Goal: Communication & Community: Answer question/provide support

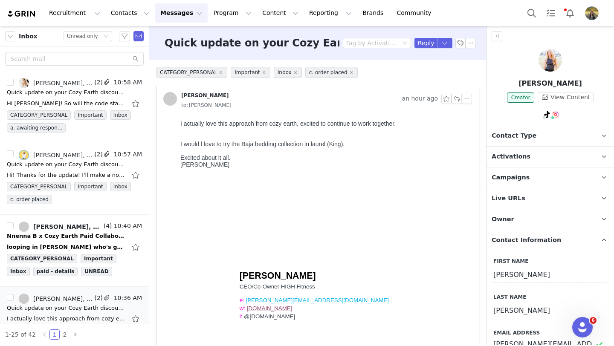
scroll to position [432, 0]
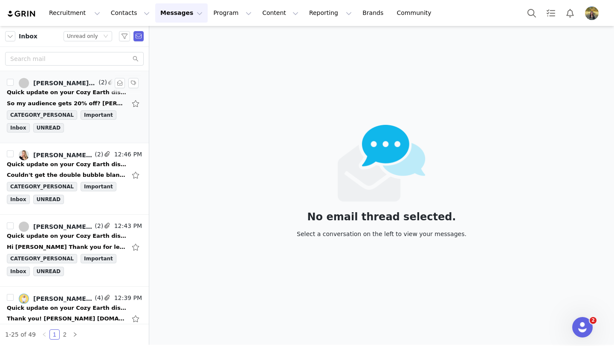
click at [83, 96] on div "Quick update on your Cozy Earth discount code" at bounding box center [66, 92] width 119 height 9
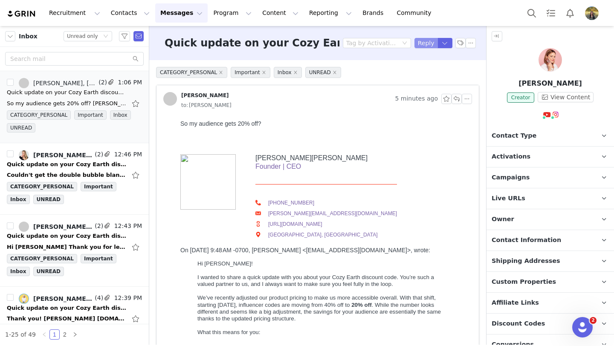
click at [421, 41] on button "Reply" at bounding box center [426, 43] width 23 height 10
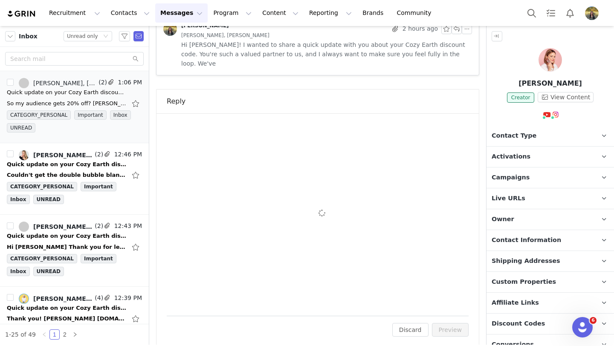
click at [293, 175] on div "To: Jamie Greenberg (jamie@jamiemakeup.com) Cc Cc: Attach a file Sending Option…" at bounding box center [318, 215] width 302 height 182
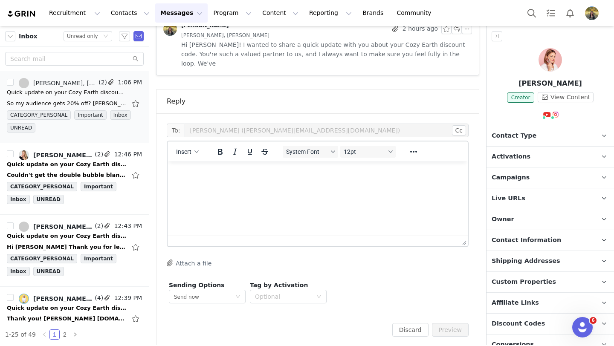
click at [293, 184] on html at bounding box center [318, 173] width 300 height 23
click at [450, 325] on button "Preview" at bounding box center [450, 330] width 37 height 14
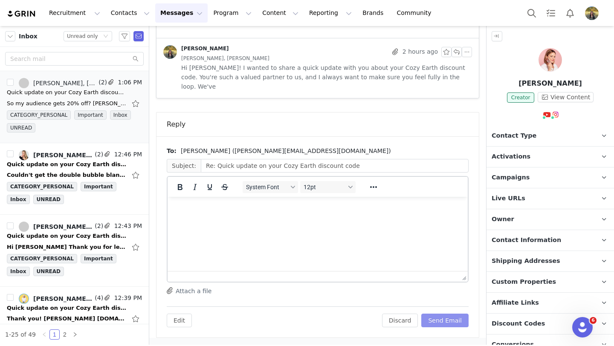
scroll to position [490, 0]
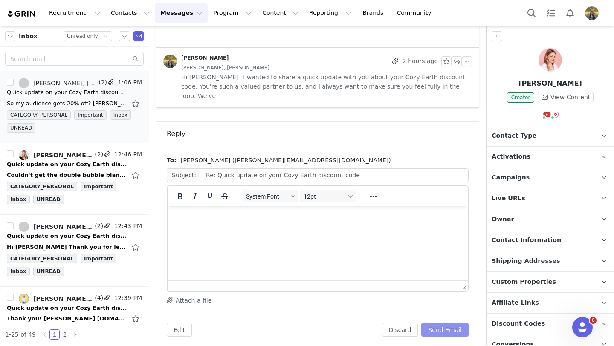
click at [450, 325] on button "Send Email" at bounding box center [444, 330] width 47 height 14
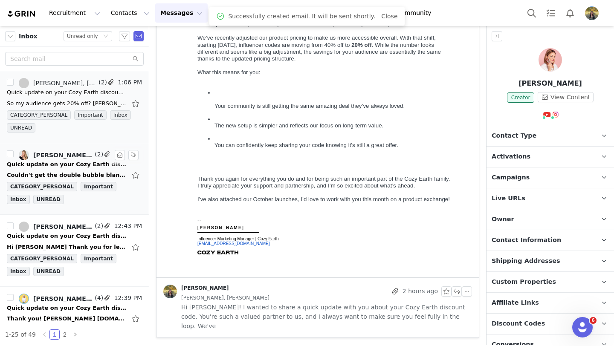
scroll to position [251, 0]
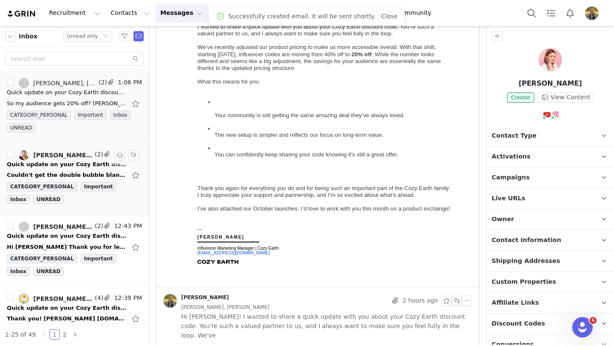
click at [71, 162] on div "Quick update on your Cozy Earth discount code" at bounding box center [66, 164] width 119 height 9
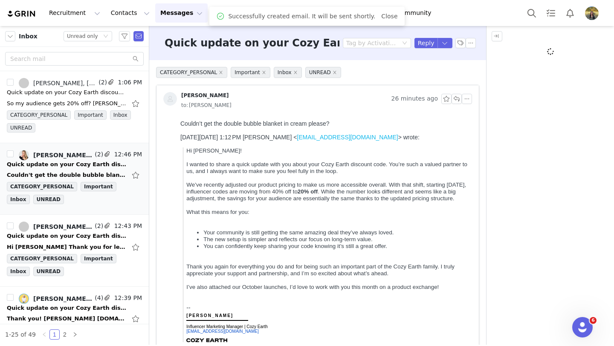
scroll to position [0, 0]
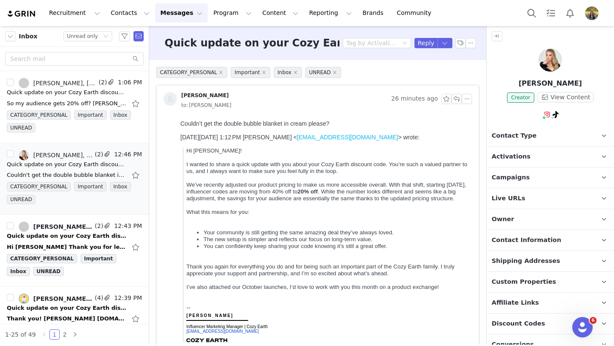
click at [498, 180] on span "Campaigns" at bounding box center [511, 177] width 38 height 9
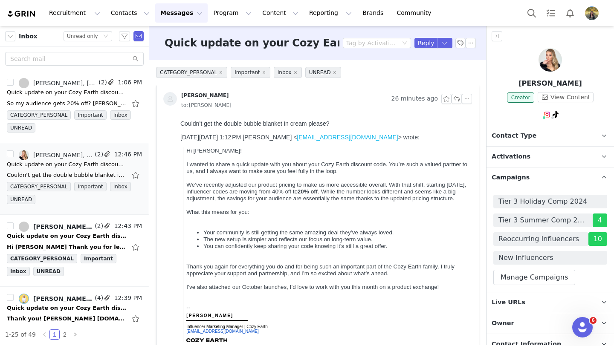
click at [498, 180] on span "Campaigns" at bounding box center [511, 177] width 38 height 9
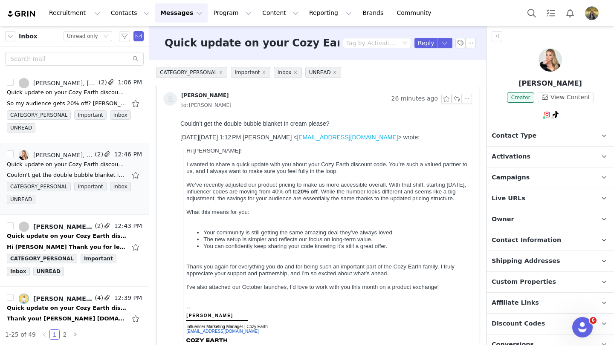
click at [498, 180] on span "Campaigns" at bounding box center [511, 177] width 38 height 9
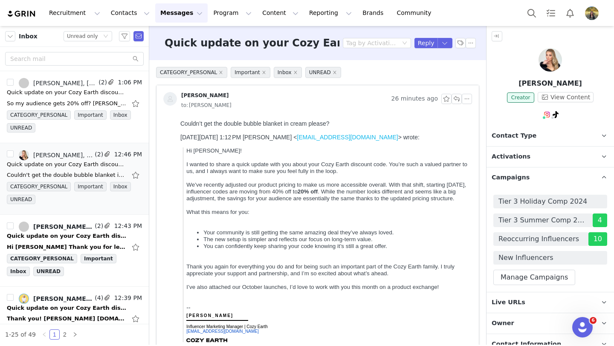
click at [498, 180] on span "Campaigns" at bounding box center [511, 177] width 38 height 9
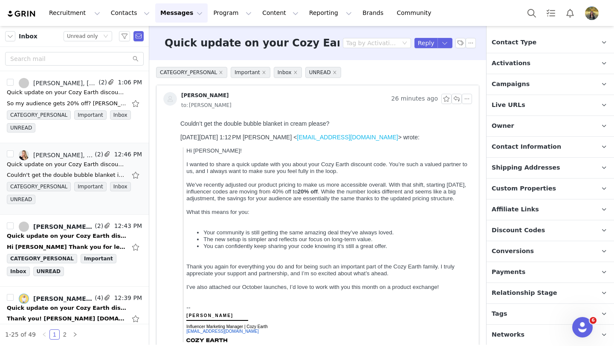
click at [526, 238] on p "Discount Codes Discount codes associated with this Influencer" at bounding box center [540, 230] width 107 height 20
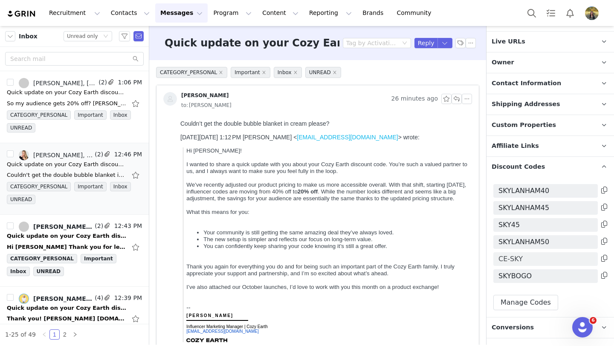
scroll to position [175, 0]
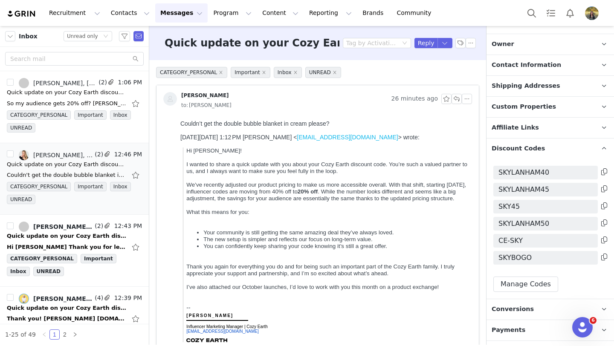
click at [603, 236] on button at bounding box center [604, 240] width 6 height 10
drag, startPoint x: 419, startPoint y: 44, endPoint x: 371, endPoint y: 46, distance: 47.8
click at [419, 44] on button "Reply" at bounding box center [426, 43] width 23 height 10
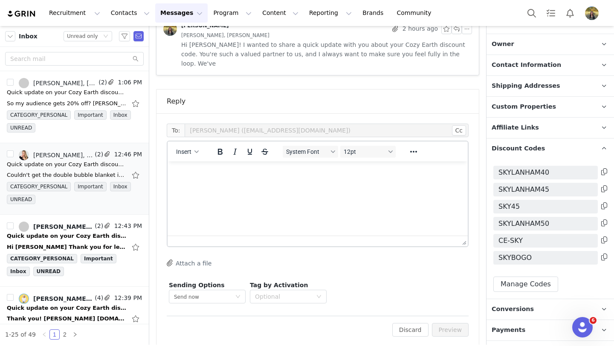
scroll to position [0, 0]
click at [278, 185] on html at bounding box center [318, 173] width 300 height 23
click at [443, 323] on button "Preview" at bounding box center [450, 330] width 37 height 14
click at [443, 323] on div "Discard Preview" at bounding box center [426, 330] width 86 height 14
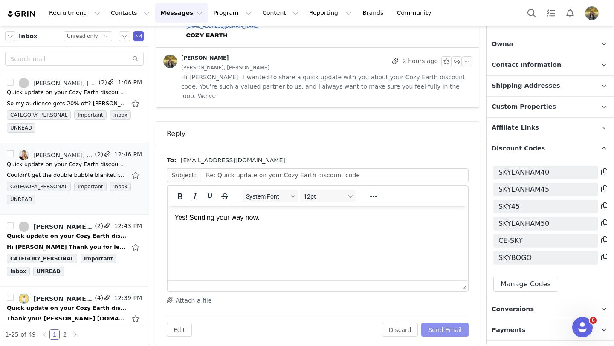
click at [446, 323] on button "Send Email" at bounding box center [444, 330] width 47 height 14
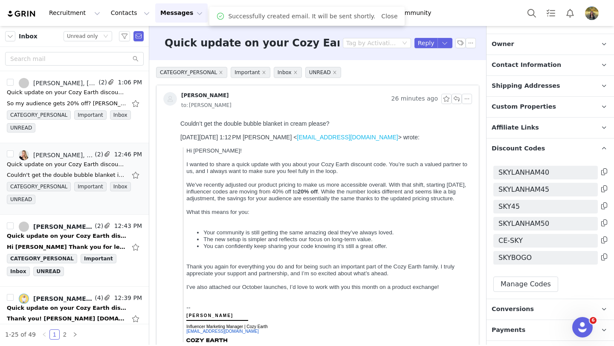
click at [461, 37] on div "Quick update on your Cozy Earth discount code Tag by Activation Reply" at bounding box center [317, 43] width 337 height 34
click at [456, 44] on button "button" at bounding box center [460, 43] width 10 height 10
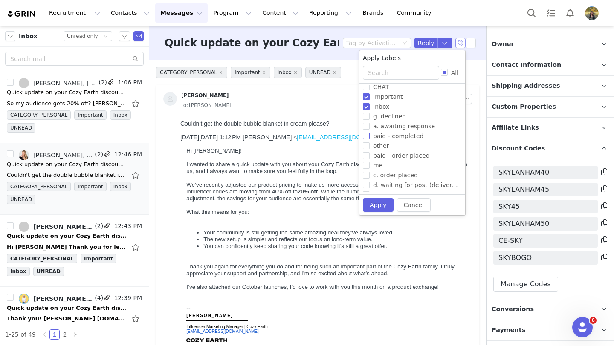
scroll to position [66, 0]
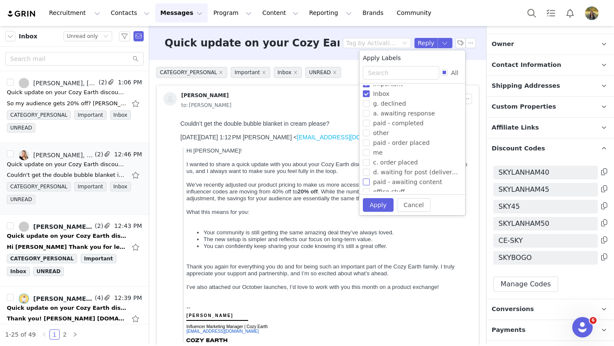
drag, startPoint x: 387, startPoint y: 161, endPoint x: 386, endPoint y: 179, distance: 17.5
click at [387, 161] on span "c. order placed" at bounding box center [396, 162] width 52 height 7
click at [370, 161] on input "c. order placed" at bounding box center [366, 162] width 7 height 7
checkbox input "true"
click at [377, 203] on button "Apply" at bounding box center [378, 205] width 31 height 14
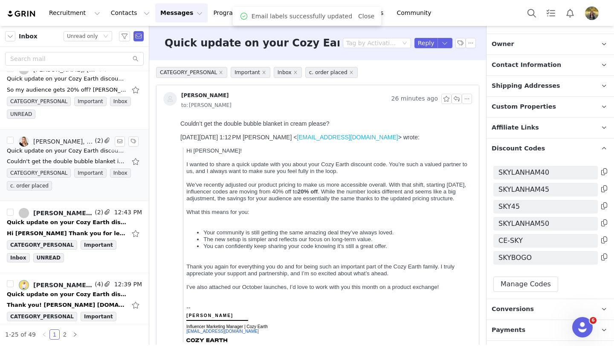
scroll to position [14, 0]
click at [67, 217] on link "Bryn Bell, Oksana Katch" at bounding box center [56, 213] width 74 height 10
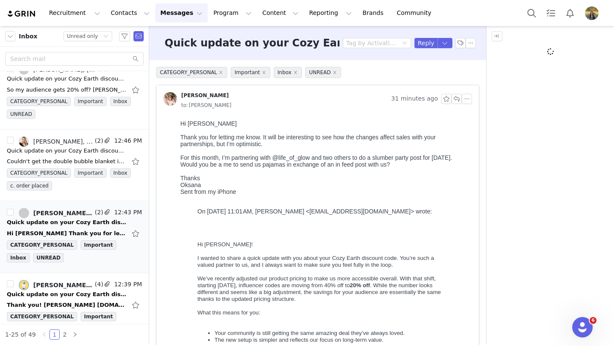
scroll to position [0, 0]
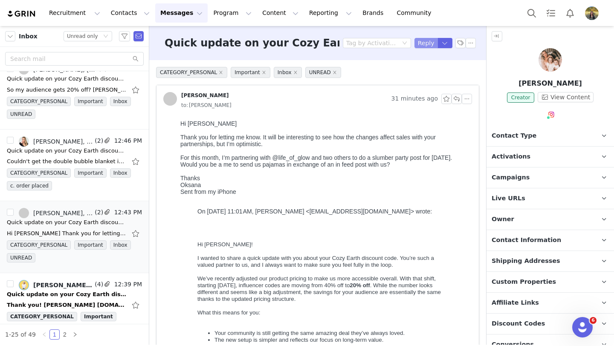
click at [425, 44] on button "Reply" at bounding box center [426, 43] width 23 height 10
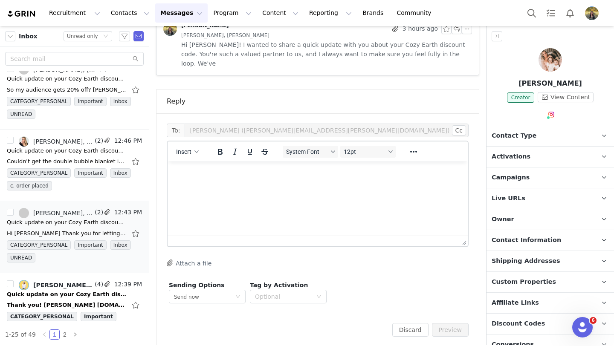
click at [318, 185] on html at bounding box center [318, 173] width 300 height 23
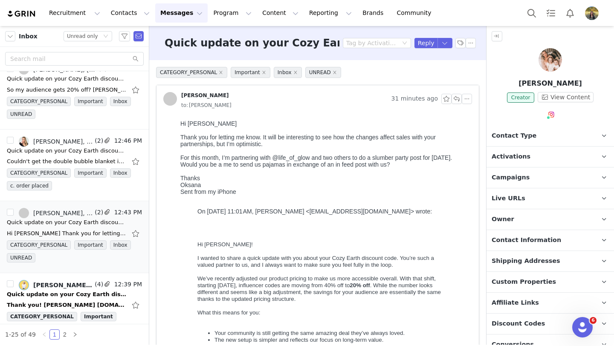
scroll to position [453, 0]
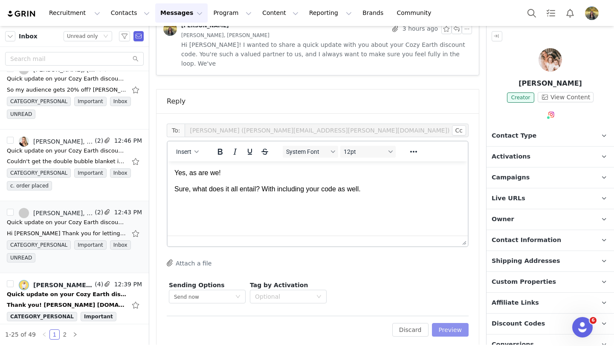
click at [442, 323] on button "Preview" at bounding box center [450, 330] width 37 height 14
click at [442, 323] on button "Preview" at bounding box center [446, 330] width 46 height 14
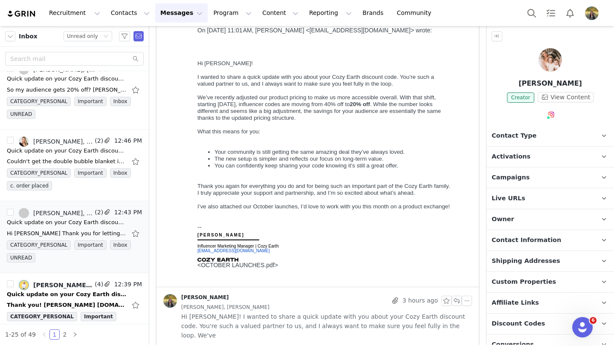
scroll to position [0, 0]
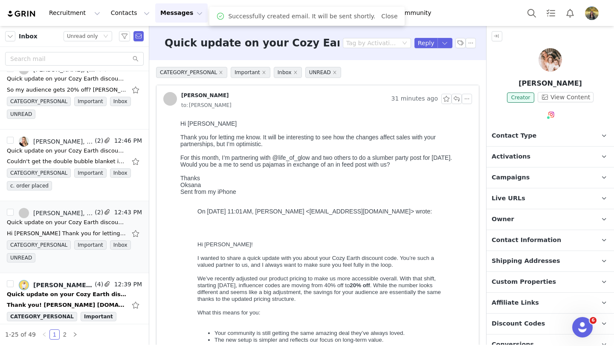
click at [460, 50] on div "Quick update on your Cozy Earth discount code Tag by Activation Reply" at bounding box center [317, 43] width 337 height 34
click at [460, 49] on div "Quick update on your Cozy Earth discount code Tag by Activation Reply" at bounding box center [317, 43] width 337 height 34
click at [460, 46] on button "button" at bounding box center [460, 43] width 10 height 10
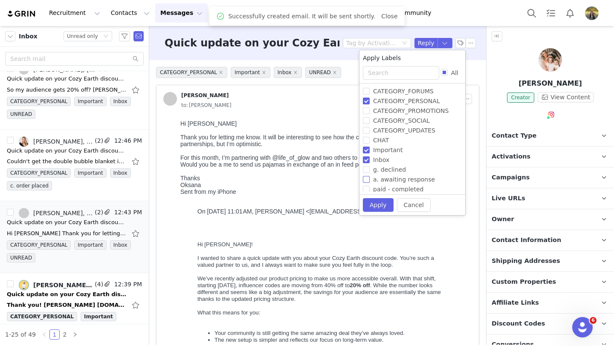
click at [384, 183] on span "a. awaiting response" at bounding box center [404, 179] width 69 height 7
click at [370, 183] on input "a. awaiting response" at bounding box center [366, 179] width 7 height 7
checkbox input "true"
click at [382, 198] on button "Apply" at bounding box center [378, 205] width 31 height 14
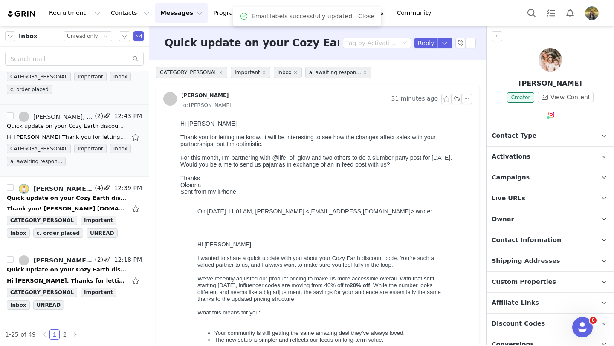
scroll to position [114, 0]
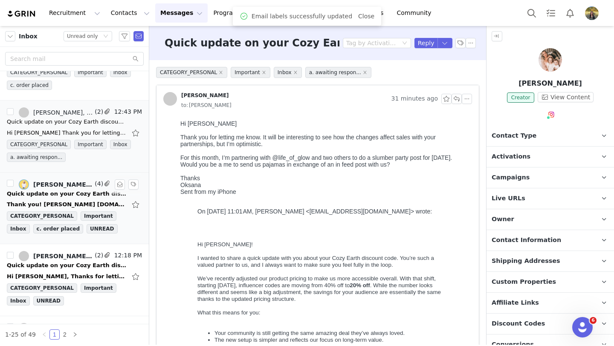
click at [70, 187] on div "[PERSON_NAME], [PERSON_NAME]" at bounding box center [63, 184] width 60 height 7
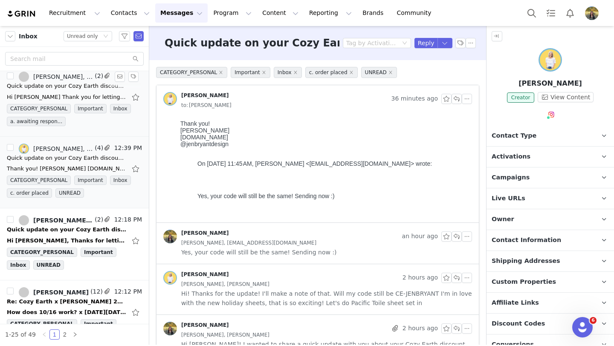
scroll to position [169, 0]
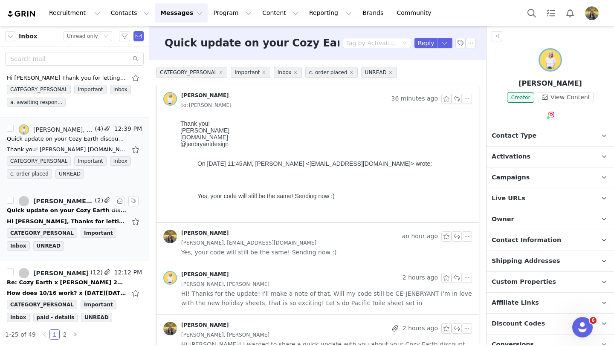
click at [78, 214] on div "Quick update on your Cozy Earth discount code" at bounding box center [66, 210] width 119 height 9
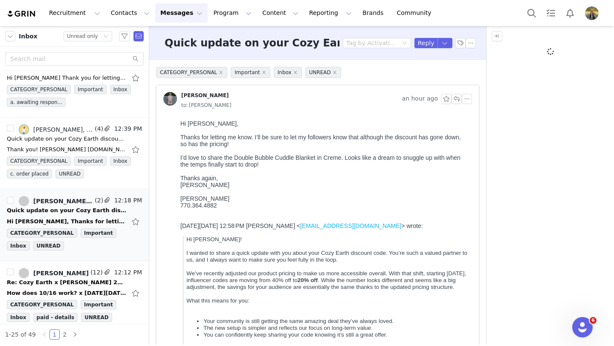
scroll to position [0, 0]
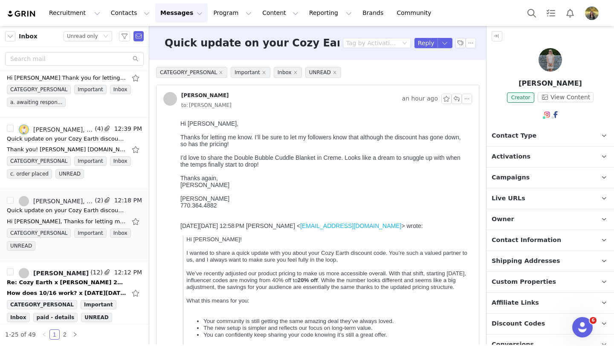
click at [505, 179] on span "Campaigns" at bounding box center [511, 177] width 38 height 9
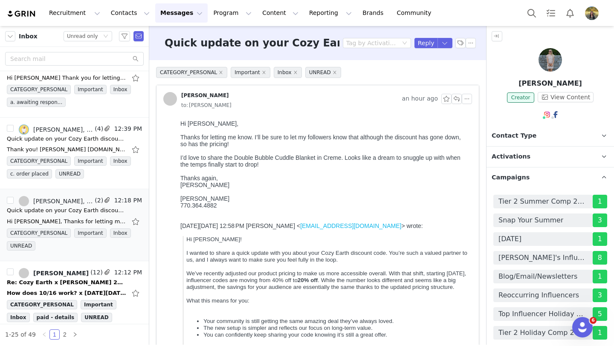
click at [505, 179] on span "Campaigns" at bounding box center [511, 177] width 38 height 9
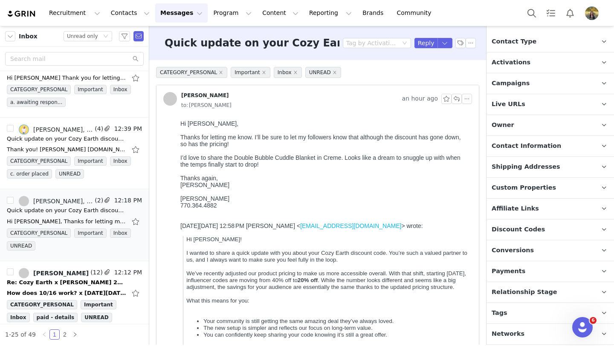
click at [515, 230] on span "Discount Codes" at bounding box center [518, 229] width 53 height 9
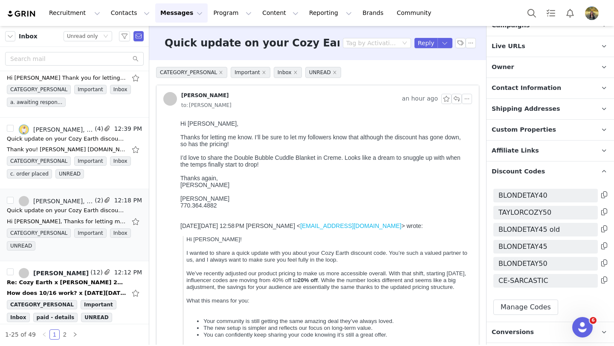
scroll to position [164, 0]
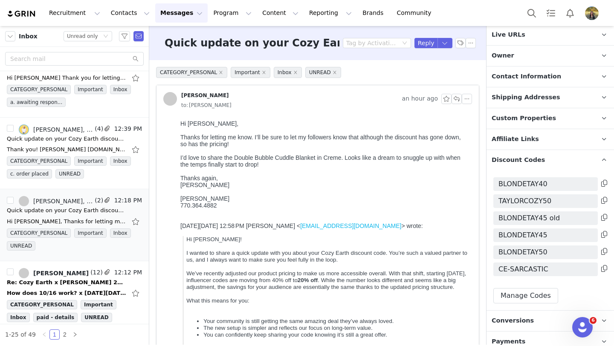
click at [603, 271] on icon at bounding box center [604, 268] width 6 height 7
drag, startPoint x: 426, startPoint y: 43, endPoint x: 125, endPoint y: 86, distance: 303.7
click at [426, 43] on button "Reply" at bounding box center [426, 43] width 23 height 10
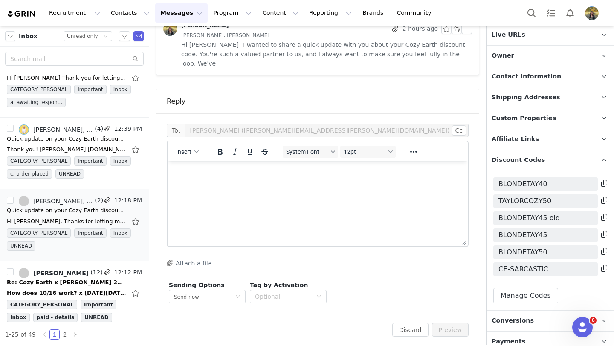
scroll to position [0, 0]
click at [445, 323] on button "Preview" at bounding box center [450, 330] width 37 height 14
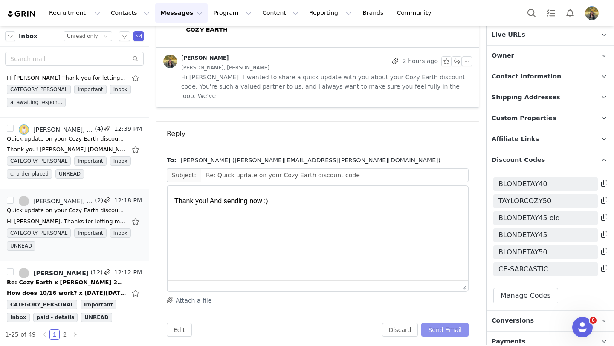
click at [445, 323] on button "Send Email" at bounding box center [444, 330] width 47 height 14
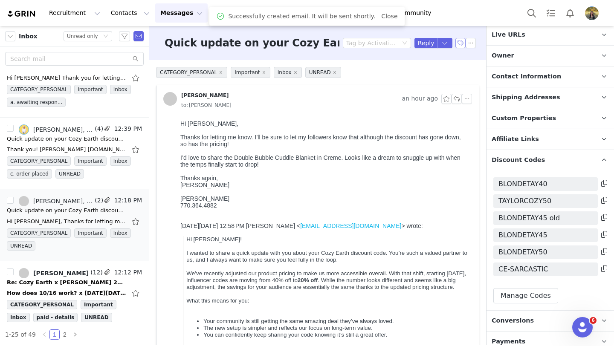
click at [460, 47] on button "button" at bounding box center [460, 43] width 10 height 10
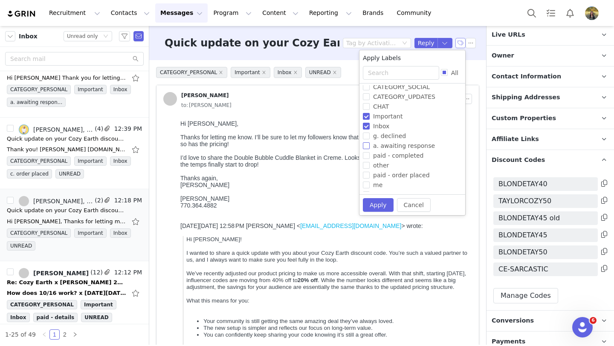
scroll to position [59, 0]
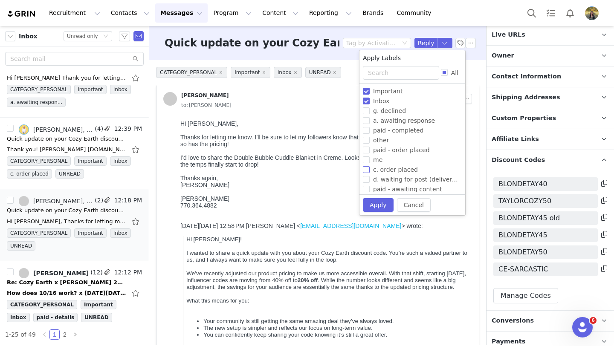
click at [382, 170] on span "c. order placed" at bounding box center [396, 169] width 52 height 7
click at [370, 170] on input "c. order placed" at bounding box center [366, 169] width 7 height 7
checkbox input "true"
click at [376, 203] on button "Apply" at bounding box center [378, 205] width 31 height 14
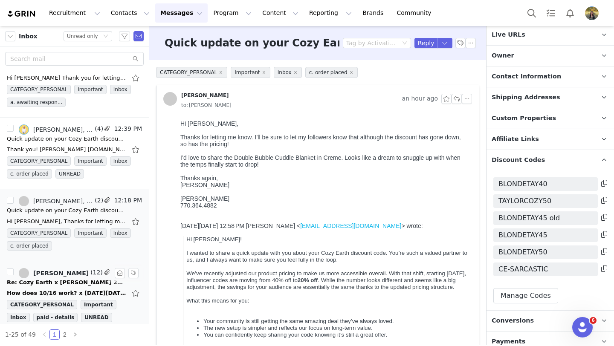
scroll to position [264, 0]
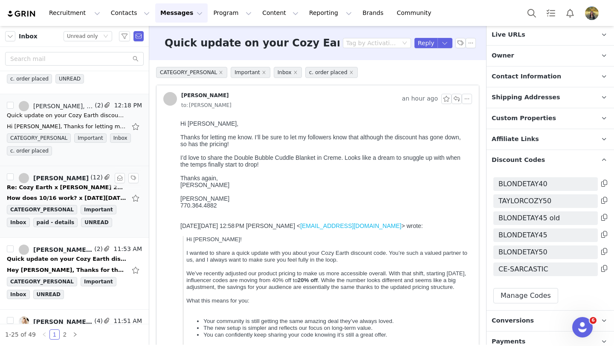
click at [64, 194] on div "How does 10/16 work? x On Tue, Sep 30, 2025 at 12:44 PM Bryn Bell <bryn@cozyear…" at bounding box center [74, 198] width 135 height 14
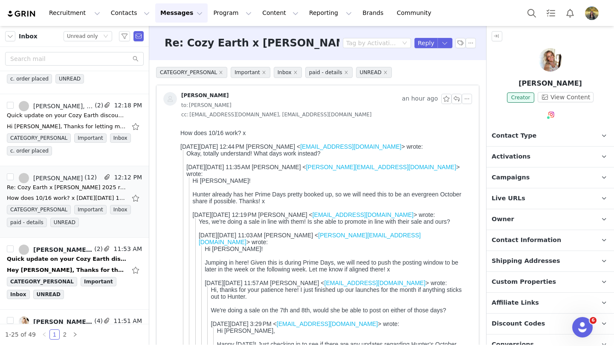
scroll to position [0, 0]
drag, startPoint x: 446, startPoint y: 41, endPoint x: 446, endPoint y: 46, distance: 5.5
click at [446, 41] on button "button" at bounding box center [445, 43] width 15 height 10
click at [442, 70] on li "Reply All" at bounding box center [436, 72] width 36 height 14
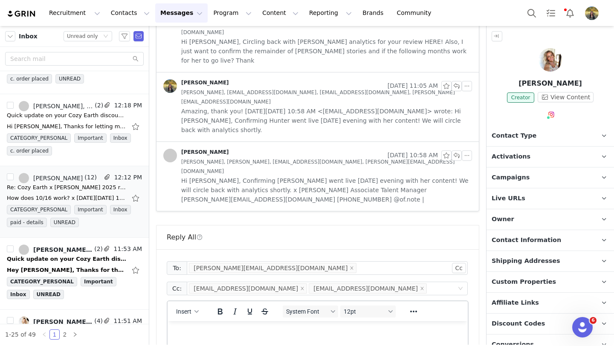
scroll to position [2822, 0]
click at [272, 327] on html at bounding box center [318, 332] width 300 height 23
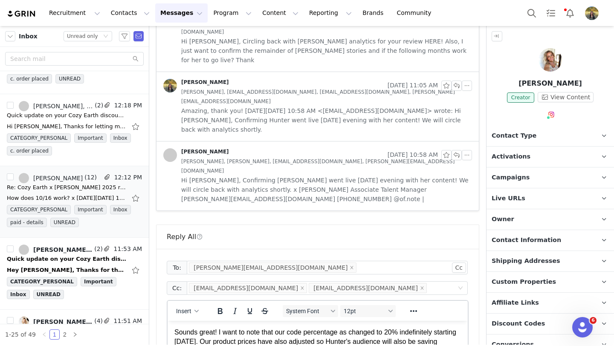
click at [217, 332] on p "Sounds great! I want to note that our code percentage as changed to 20% indefin…" at bounding box center [317, 342] width 287 height 29
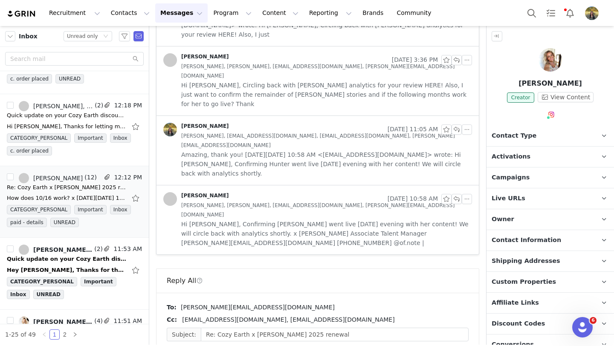
scroll to position [0, 0]
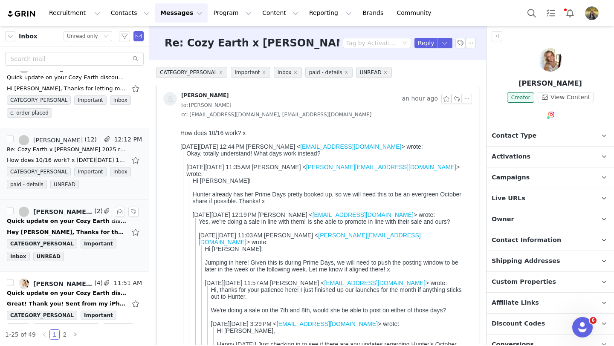
scroll to position [315, 0]
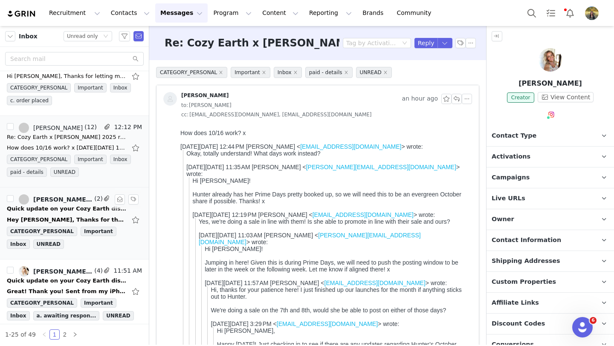
click at [71, 208] on div "Quick update on your Cozy Earth discount code" at bounding box center [66, 209] width 119 height 9
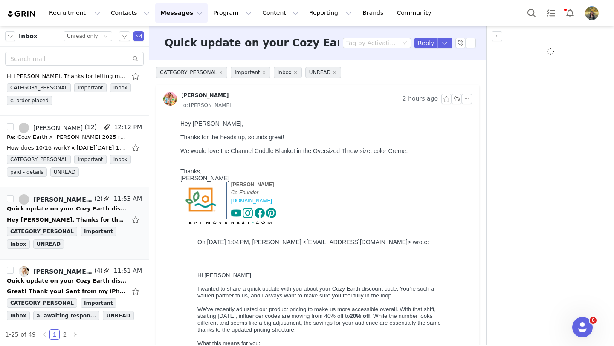
scroll to position [0, 0]
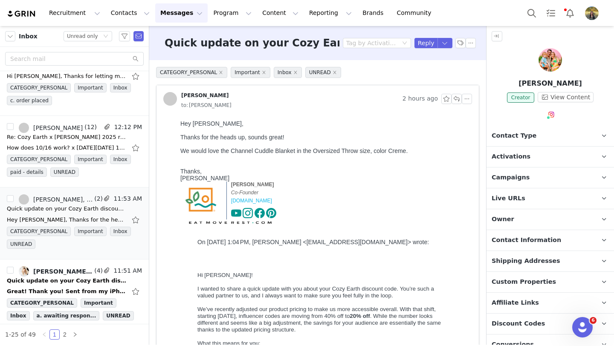
click at [507, 185] on p "Campaigns Any campaigns associated with a contact will be available to them via…" at bounding box center [540, 178] width 107 height 20
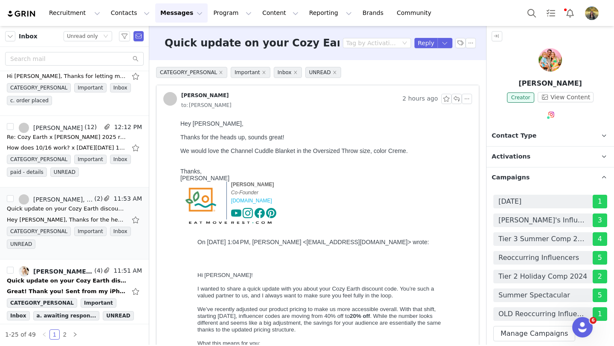
click at [507, 182] on span "Campaigns" at bounding box center [511, 177] width 38 height 9
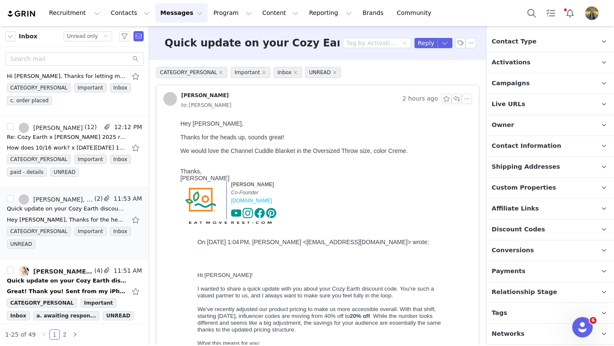
click at [528, 232] on span "Discount Codes" at bounding box center [518, 229] width 53 height 9
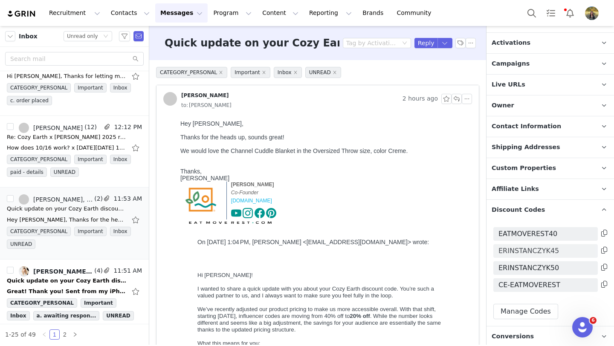
scroll to position [128, 0]
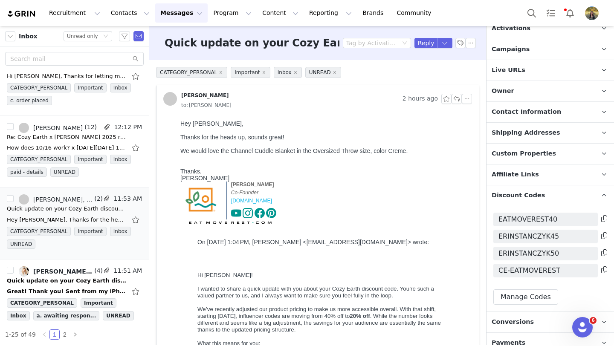
click at [604, 272] on icon at bounding box center [604, 270] width 6 height 7
click at [449, 47] on body "Recruitment Recruitment Creator Search Curated Lists Landing Pages Web Extensio…" at bounding box center [307, 173] width 614 height 346
click at [432, 71] on li "Reply All" at bounding box center [436, 72] width 36 height 14
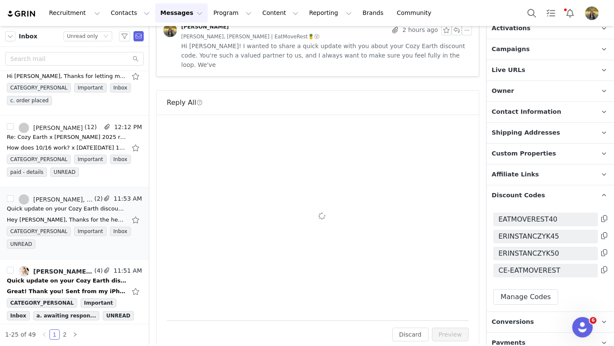
scroll to position [485, 0]
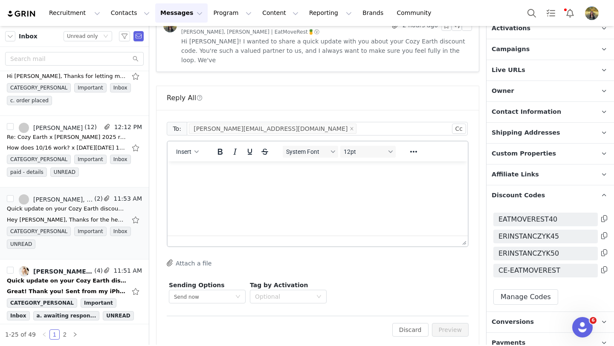
click at [283, 172] on p "Rich Text Area. Press ALT-0 for help." at bounding box center [317, 172] width 287 height 9
click at [442, 323] on button "Preview" at bounding box center [450, 330] width 37 height 14
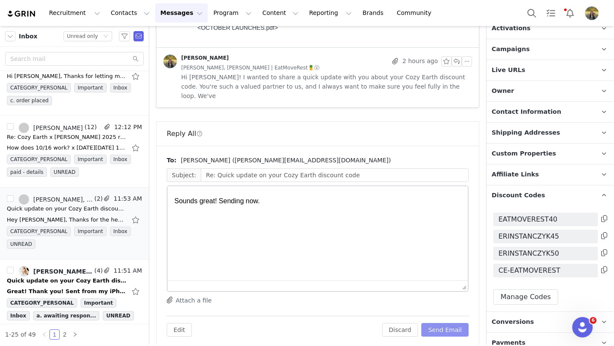
scroll to position [0, 0]
drag, startPoint x: 442, startPoint y: 322, endPoint x: 277, endPoint y: 0, distance: 361.1
click at [442, 323] on button "Send Email" at bounding box center [444, 330] width 47 height 14
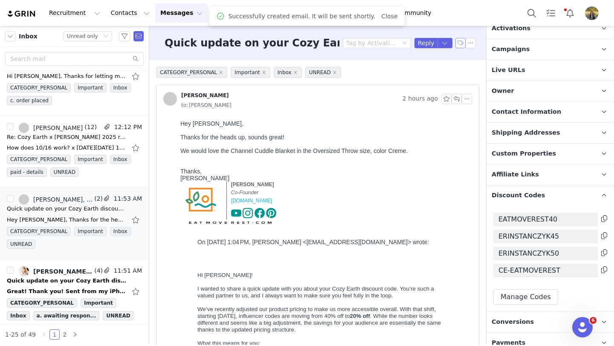
click at [462, 45] on button "button" at bounding box center [460, 43] width 10 height 10
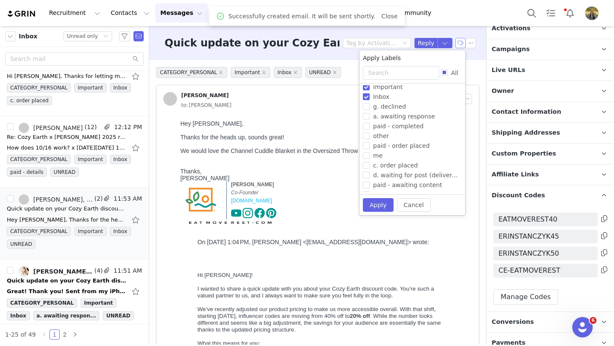
scroll to position [64, 0]
click at [381, 165] on span "c. order placed" at bounding box center [396, 164] width 52 height 7
click at [370, 165] on input "c. order placed" at bounding box center [366, 164] width 7 height 7
checkbox input "true"
click at [381, 211] on button "Apply" at bounding box center [378, 205] width 31 height 14
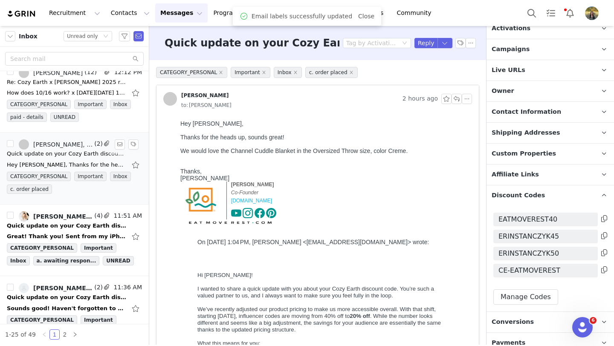
scroll to position [402, 0]
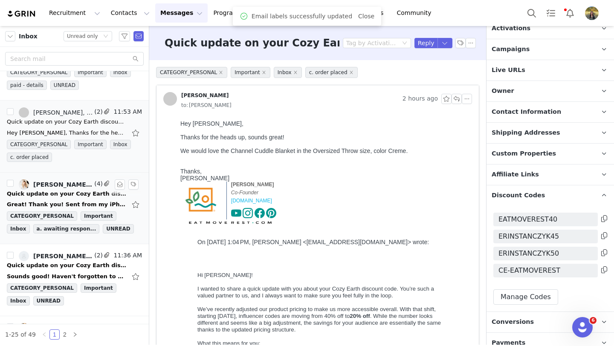
click at [66, 191] on div "Quick update on your Cozy Earth discount code" at bounding box center [66, 194] width 119 height 9
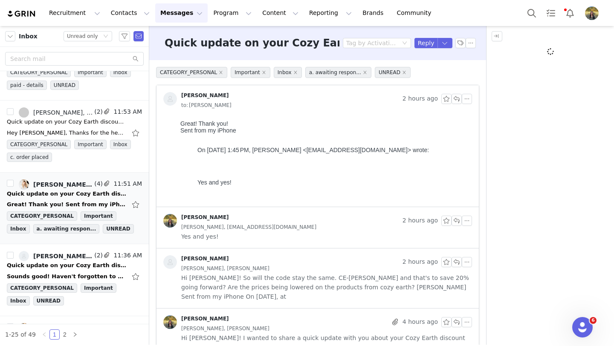
scroll to position [0, 0]
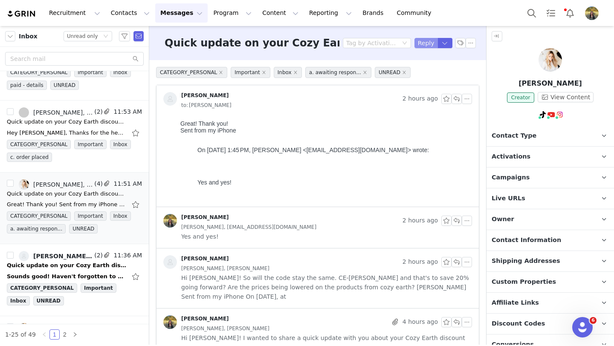
click at [423, 43] on button "Reply" at bounding box center [426, 43] width 23 height 10
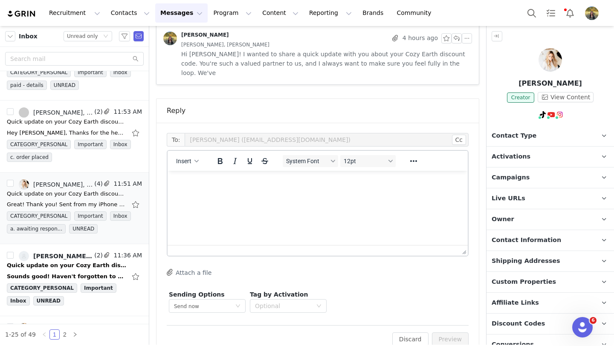
click at [273, 194] on html at bounding box center [318, 182] width 300 height 23
click at [458, 333] on button "Preview" at bounding box center [450, 340] width 37 height 14
click at [458, 333] on div "Discard Preview" at bounding box center [426, 340] width 86 height 14
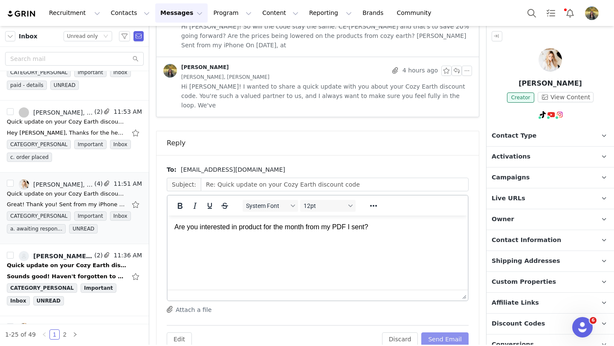
click at [458, 333] on button "Send Email" at bounding box center [444, 340] width 47 height 14
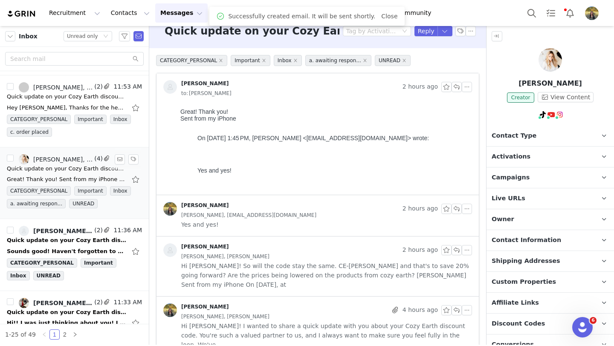
scroll to position [461, 0]
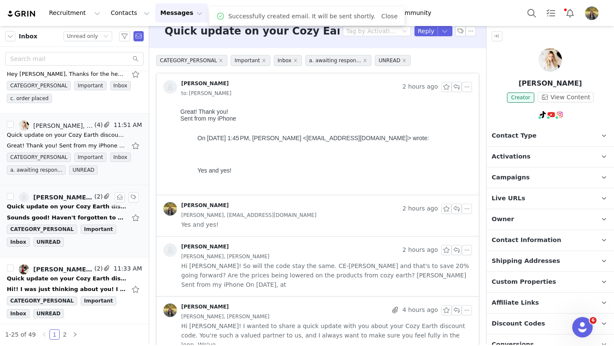
click at [49, 210] on div "Quick update on your Cozy Earth discount code" at bounding box center [66, 207] width 119 height 9
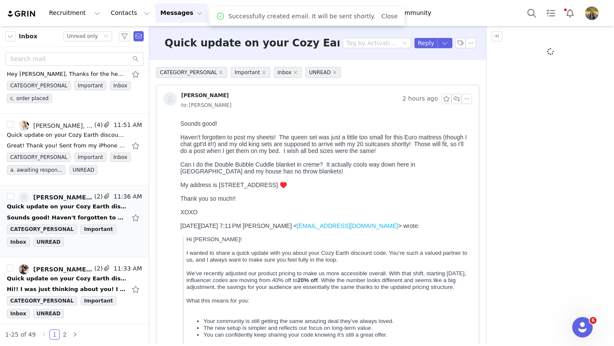
scroll to position [0, 0]
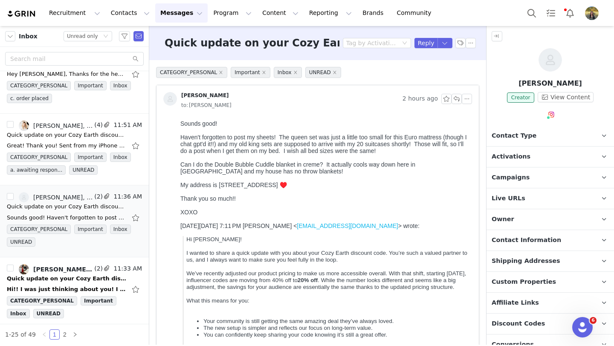
click at [510, 239] on span "Contact Information" at bounding box center [527, 240] width 70 height 9
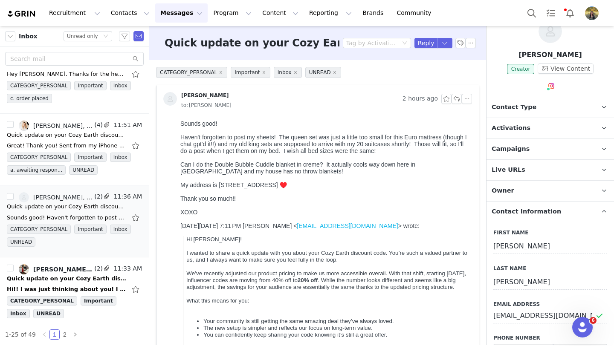
scroll to position [42, 0]
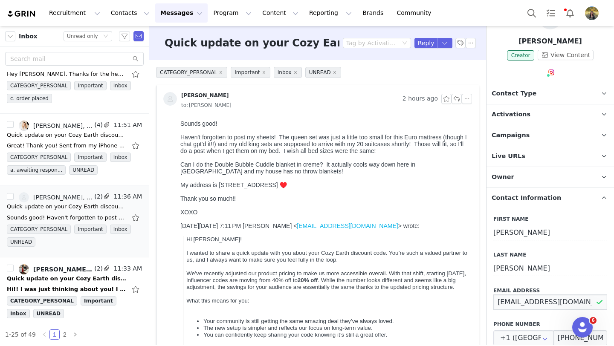
click at [518, 305] on input "sacharadford@gmail.com" at bounding box center [550, 302] width 114 height 15
drag, startPoint x: 219, startPoint y: 189, endPoint x: 290, endPoint y: 187, distance: 70.8
click at [290, 187] on div "My address is Avinguda de la Rossegada, 32, 07181 Bendinat, Illes Balears, Spai…" at bounding box center [324, 185] width 288 height 7
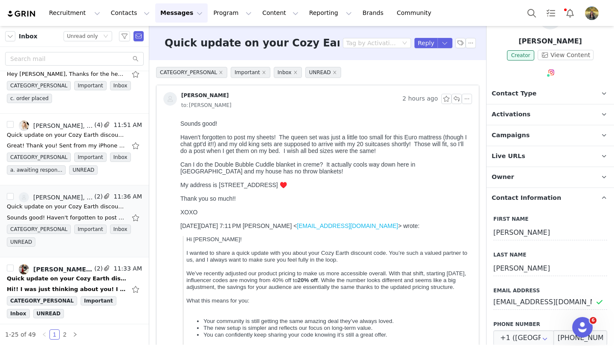
copy div "Avinguda de la Rossegada"
click at [296, 187] on div "My address is Avinguda de la Rossegada, 32, 07181 Bendinat, Illes Balears, Spai…" at bounding box center [324, 185] width 288 height 7
copy div "32"
drag, startPoint x: 348, startPoint y: 186, endPoint x: 380, endPoint y: 186, distance: 32.4
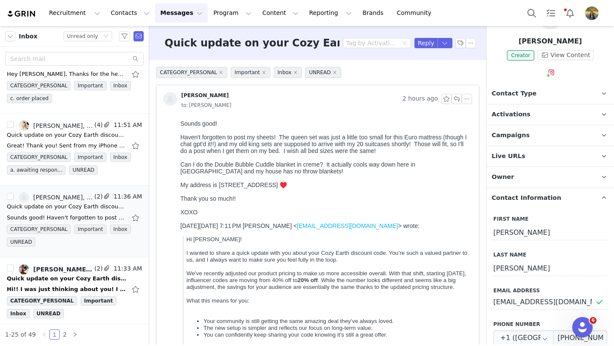
click at [380, 186] on div "My address is Avinguda de la Rossegada, 32, 07181 Bendinat, Illes Balears, Spai…" at bounding box center [324, 185] width 288 height 7
copy div "Illes Balears"
click at [310, 131] on div at bounding box center [324, 130] width 288 height 7
click at [424, 46] on button "Reply" at bounding box center [426, 43] width 23 height 10
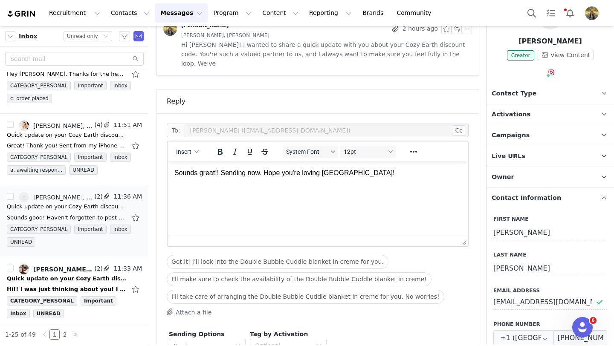
scroll to position [620, 0]
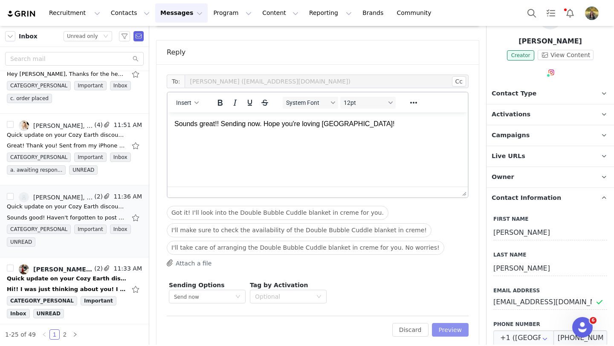
click at [460, 323] on button "Preview" at bounding box center [450, 330] width 37 height 14
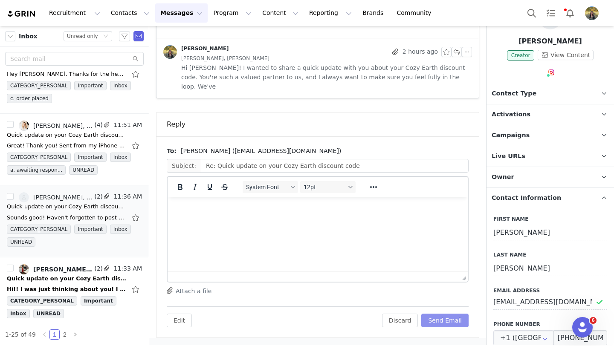
scroll to position [539, 0]
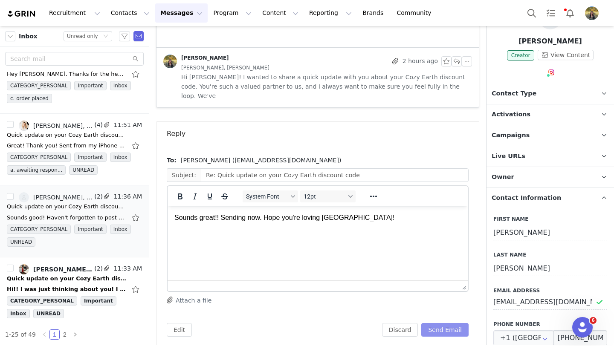
click at [459, 323] on button "Send Email" at bounding box center [444, 330] width 47 height 14
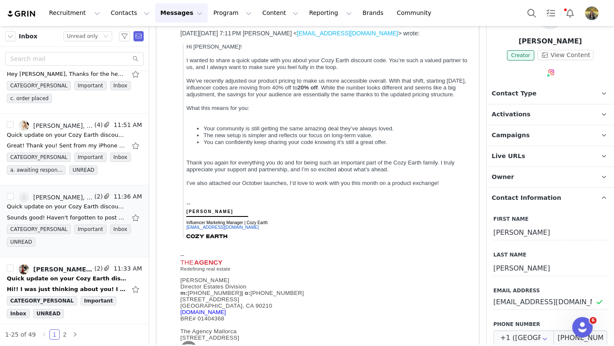
scroll to position [0, 0]
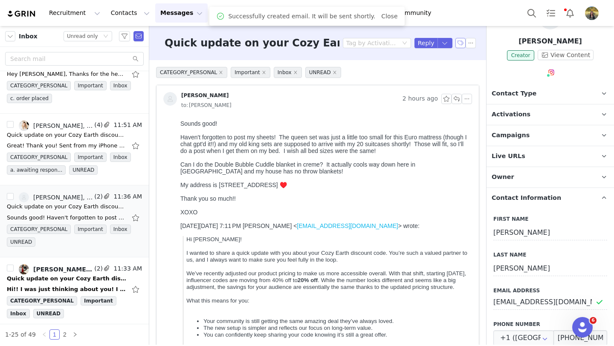
click at [462, 44] on button "button" at bounding box center [460, 43] width 10 height 10
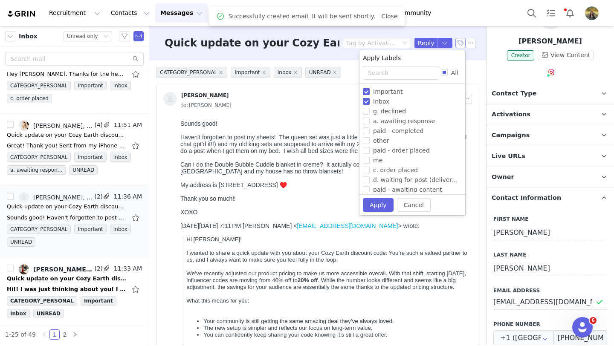
scroll to position [60, 0]
click at [382, 164] on label "c. order placed" at bounding box center [411, 169] width 96 height 10
click at [370, 165] on input "c. order placed" at bounding box center [366, 168] width 7 height 7
checkbox input "true"
click at [380, 202] on button "Apply" at bounding box center [378, 205] width 31 height 14
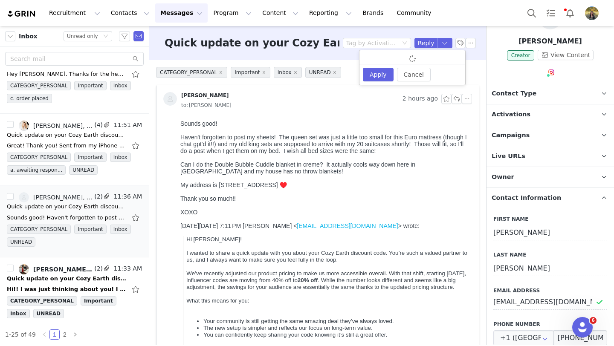
click at [500, 201] on span "Contact Information" at bounding box center [527, 198] width 70 height 9
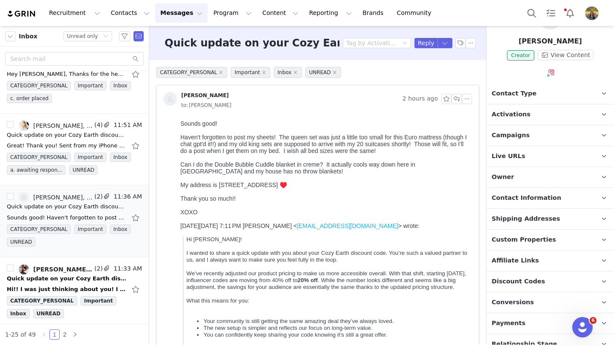
click at [512, 220] on span "Shipping Addresses" at bounding box center [526, 219] width 69 height 9
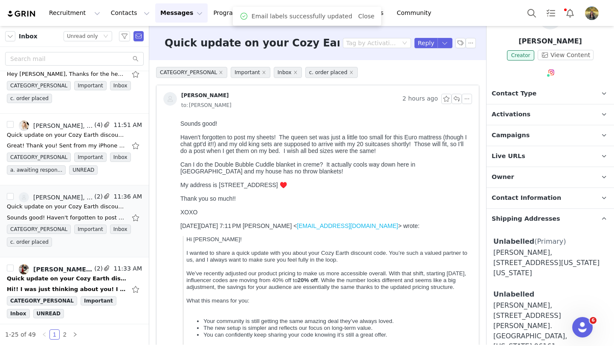
scroll to position [65, 0]
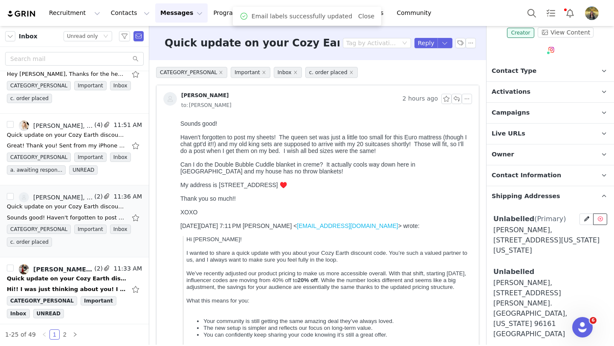
click at [601, 218] on icon at bounding box center [600, 219] width 5 height 5
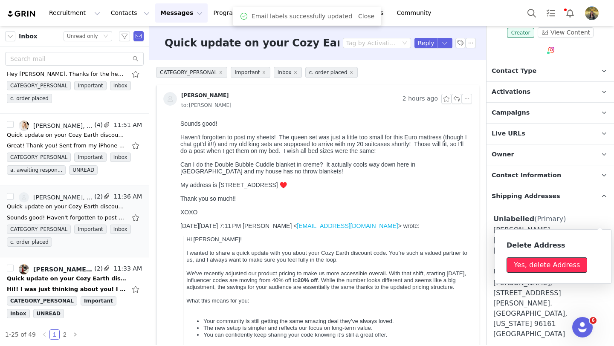
click at [530, 264] on button "Yes, delete Address" at bounding box center [547, 265] width 81 height 15
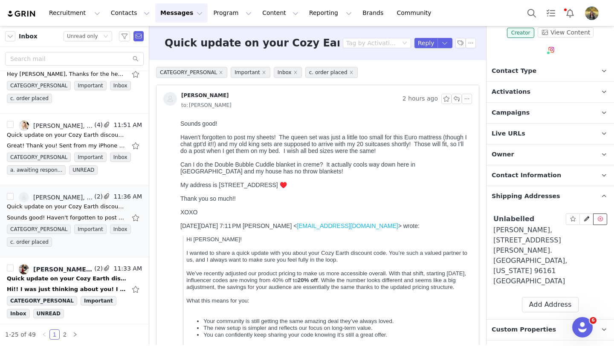
click at [600, 217] on icon at bounding box center [600, 219] width 5 height 5
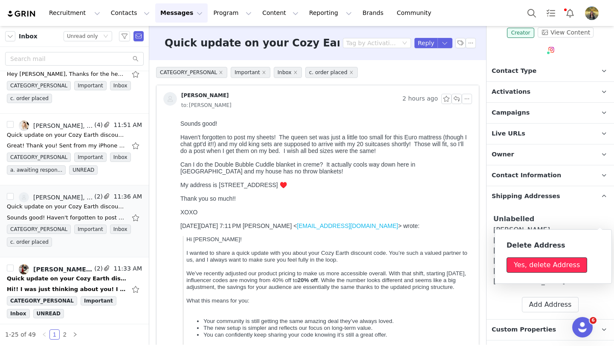
click at [545, 268] on button "Yes, delete Address" at bounding box center [547, 265] width 81 height 15
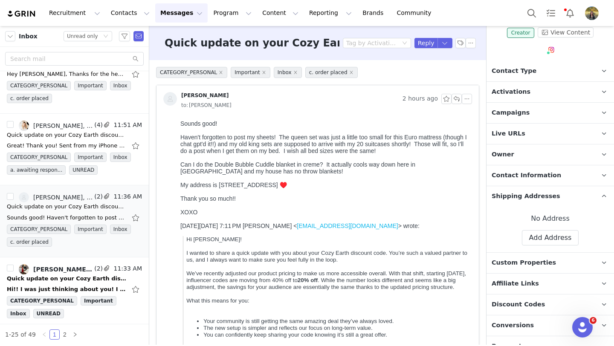
drag, startPoint x: 219, startPoint y: 188, endPoint x: 290, endPoint y: 188, distance: 71.2
click at [290, 188] on div "My address is Avinguda de la Rossegada, 32, 07181 Bendinat, Illes Balears, Spai…" at bounding box center [324, 185] width 288 height 7
copy div "Avinguda de la Rossegada"
click at [539, 241] on button "Add Address" at bounding box center [550, 237] width 57 height 15
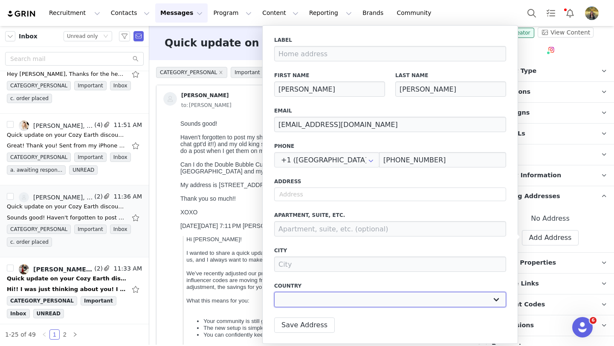
click at [295, 299] on select "Afghanistan Aland Islands Albania Algeria Andorra Angola Anguilla Antigua And B…" at bounding box center [390, 299] width 232 height 15
select select "[object Object]"
click at [274, 292] on select "Afghanistan Aland Islands Albania Algeria Andorra Angola Anguilla Antigua And B…" at bounding box center [390, 299] width 232 height 15
select select
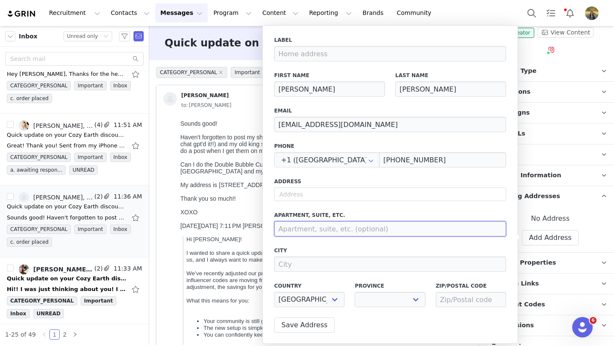
click at [298, 226] on input at bounding box center [390, 228] width 232 height 15
paste input "Avinguda de la Rossegada"
type input "Avinguda de la Rossegada"
select select
click at [301, 227] on input "Avinguda de la Rossegada" at bounding box center [390, 228] width 232 height 15
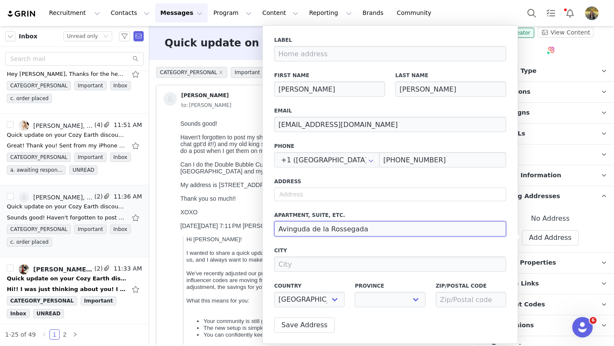
click at [301, 227] on input "Avinguda de la Rossegada" at bounding box center [390, 228] width 232 height 15
select select
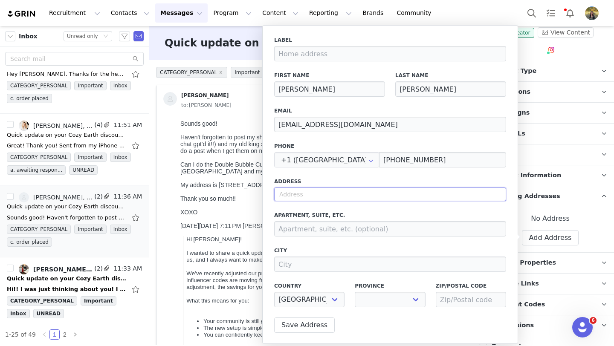
click at [303, 190] on input "text" at bounding box center [390, 195] width 232 height 14
paste input "Avinguda de la Rossegada"
type input "Avinguda de la Rossegada"
select select
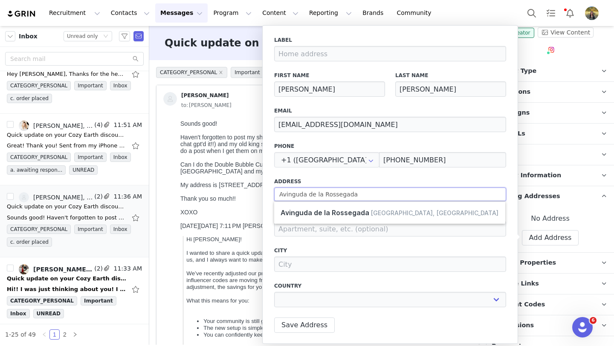
click at [371, 193] on input "Avinguda de la Rossegada" at bounding box center [390, 195] width 232 height 14
type input "Avinguda de la Rossegada"
type input "Bendinat"
select select "[object Object]"
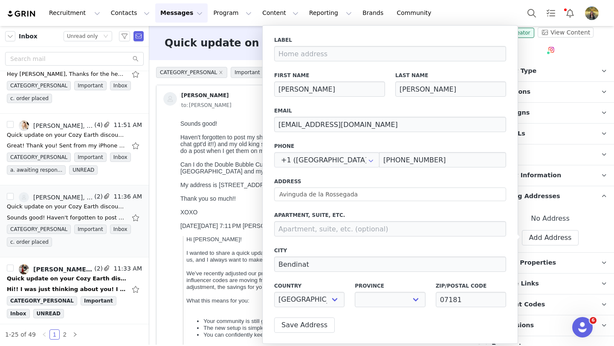
select select
click at [286, 228] on input at bounding box center [390, 228] width 232 height 15
type input "3"
select select
type input "30"
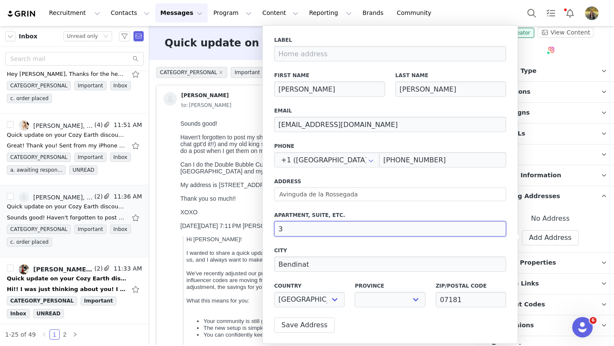
select select
type input "30"
click at [366, 296] on select "A Coruña Álava Albacete Alicante Almería Asturias Ávila Badajoz Balears Barcelo…" at bounding box center [390, 299] width 70 height 15
select select "[object Object]"
click at [355, 292] on select "A Coruña Álava Albacete Alicante Almería Asturias Ávila Badajoz Balears Barcelo…" at bounding box center [390, 299] width 70 height 15
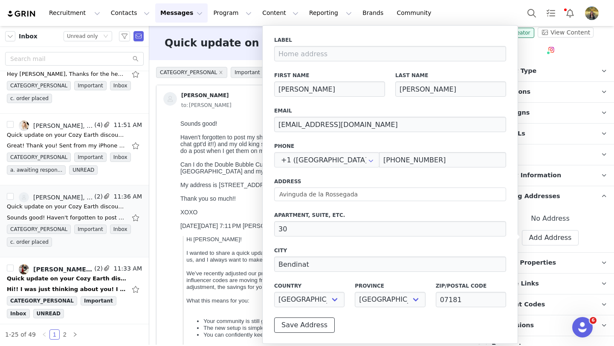
click at [291, 327] on button "Save Address" at bounding box center [304, 325] width 61 height 15
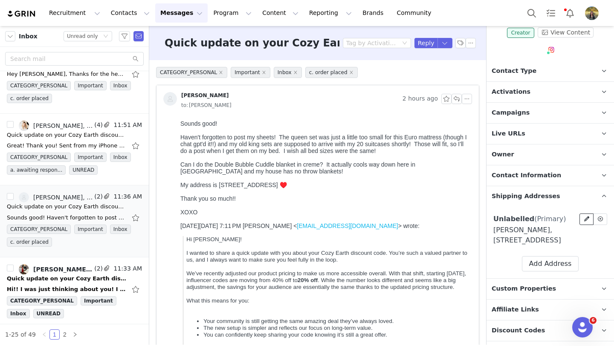
click at [589, 217] on icon at bounding box center [586, 219] width 5 height 5
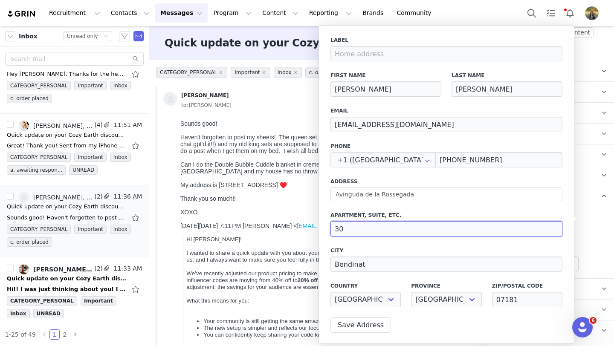
click at [348, 226] on input "30" at bounding box center [447, 228] width 232 height 15
type input "32"
click at [350, 324] on button "Save Address" at bounding box center [361, 325] width 61 height 15
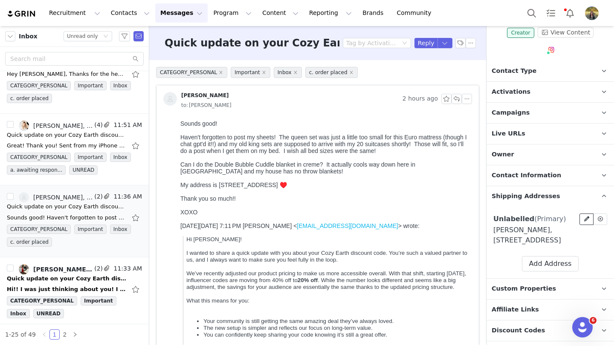
click at [582, 220] on button at bounding box center [587, 220] width 14 height 12
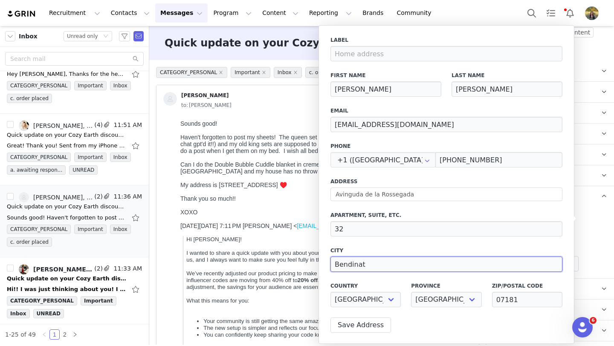
click at [385, 262] on input "Bendinat" at bounding box center [447, 264] width 232 height 15
click at [436, 299] on select "A Coruña Álava Albacete Alicante Almería Asturias Ávila Badajoz Balears Barcelo…" at bounding box center [446, 299] width 70 height 15
click at [293, 206] on div "Thank you so much!!" at bounding box center [324, 202] width 288 height 14
click at [591, 257] on div "Unlabelled (Primary) Delete Address Yes, delete Address Sacha Radford, Avinguda…" at bounding box center [550, 243] width 114 height 58
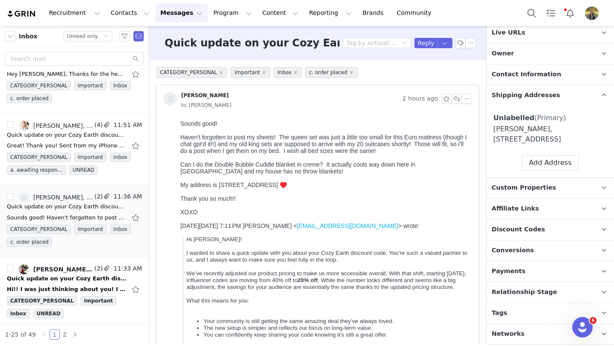
click at [513, 324] on p "Tags Keep track of your contacts by assigning them tags. You can then filter yo…" at bounding box center [540, 313] width 107 height 20
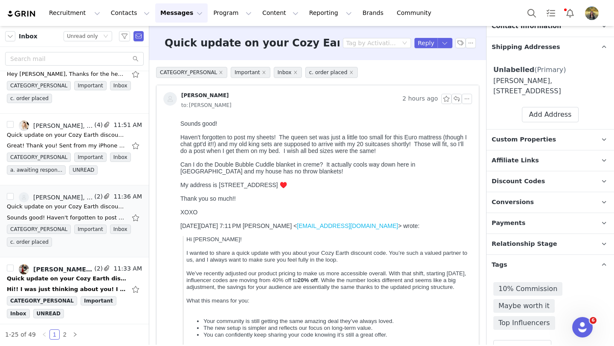
scroll to position [262, 0]
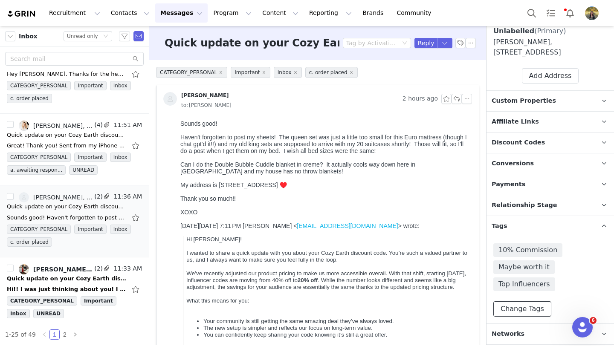
click at [520, 310] on button "Change Tags" at bounding box center [522, 309] width 58 height 15
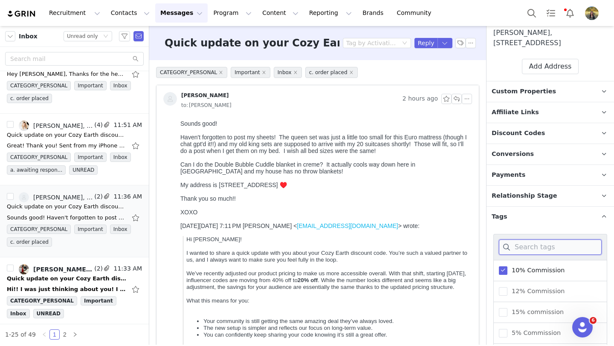
click at [524, 253] on input at bounding box center [550, 247] width 103 height 15
type input "out"
click at [512, 316] on span "Out of Country" at bounding box center [531, 312] width 49 height 8
click at [507, 308] on input "Out of Country" at bounding box center [507, 308] width 0 height 0
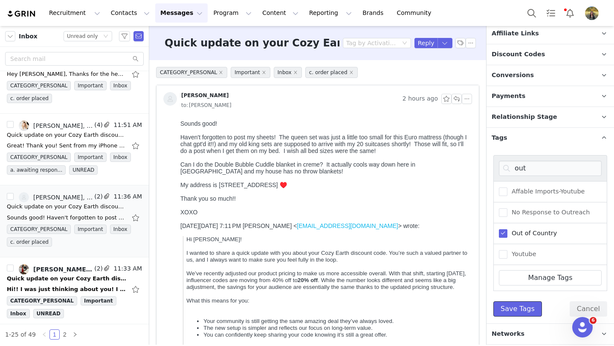
click at [512, 312] on button "Save Tags" at bounding box center [517, 309] width 49 height 15
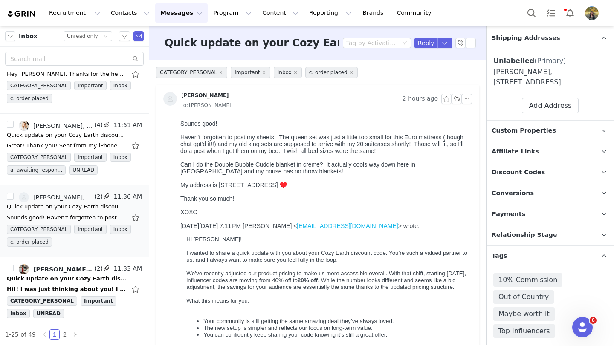
scroll to position [279, 0]
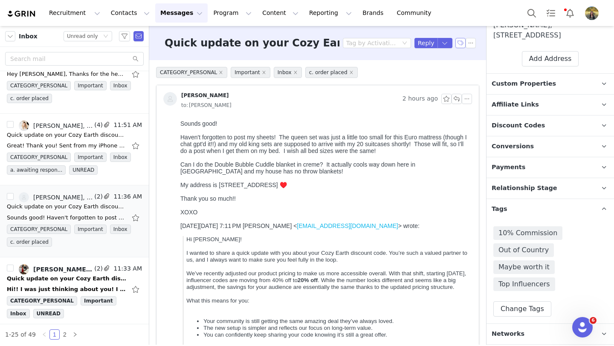
click at [458, 46] on button "button" at bounding box center [460, 43] width 10 height 10
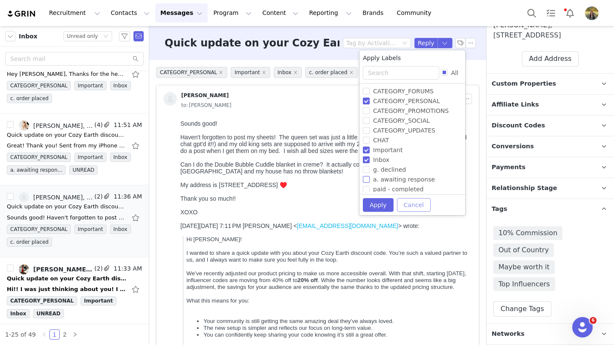
drag, startPoint x: 410, startPoint y: 203, endPoint x: 385, endPoint y: 175, distance: 36.8
click at [410, 203] on button "Cancel" at bounding box center [414, 205] width 34 height 14
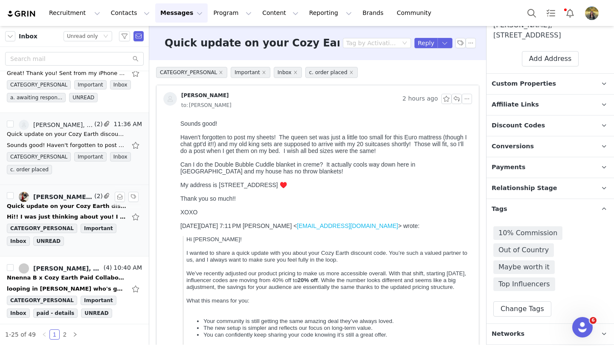
scroll to position [553, 0]
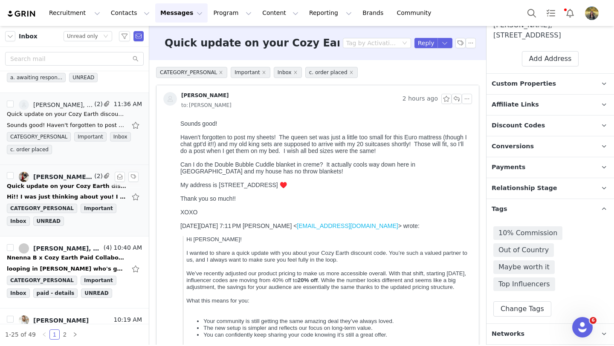
click at [52, 185] on div "Quick update on your Cozy Earth discount code" at bounding box center [66, 186] width 119 height 9
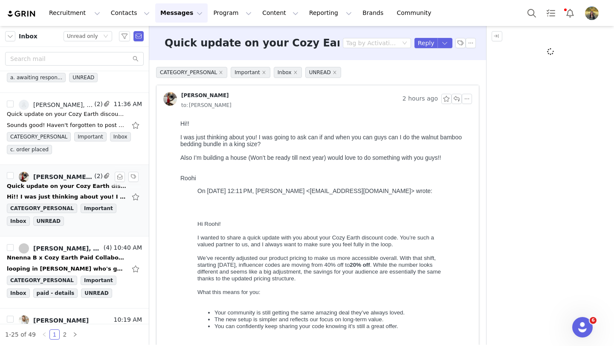
scroll to position [0, 0]
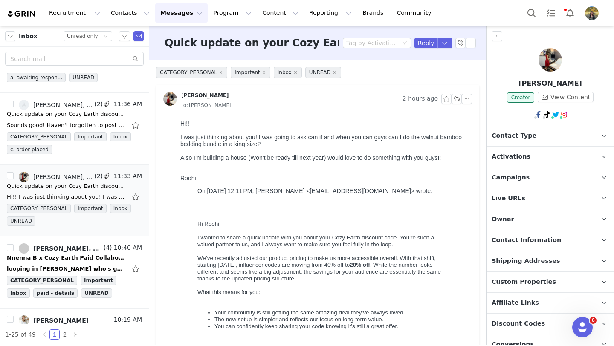
click at [522, 179] on span "Campaigns" at bounding box center [511, 177] width 38 height 9
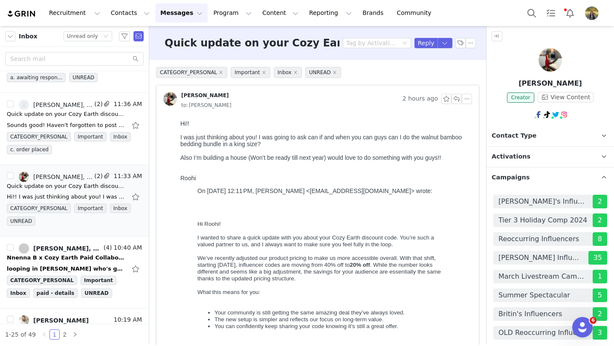
click at [522, 177] on span "Campaigns" at bounding box center [511, 177] width 38 height 9
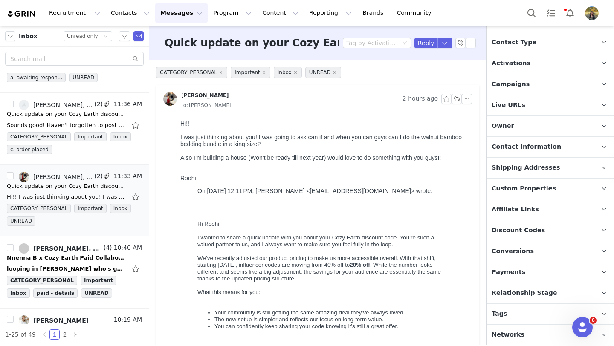
click at [550, 234] on p "Discount Codes Discount codes associated with this Influencer" at bounding box center [540, 230] width 107 height 20
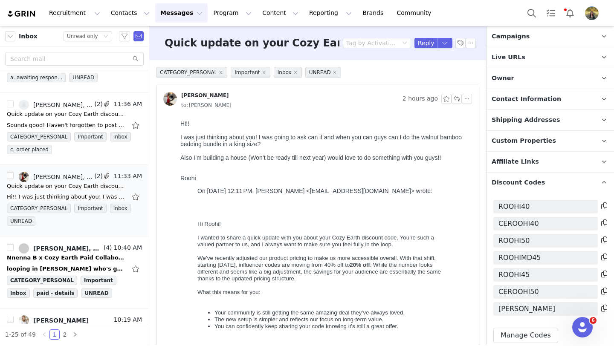
scroll to position [164, 0]
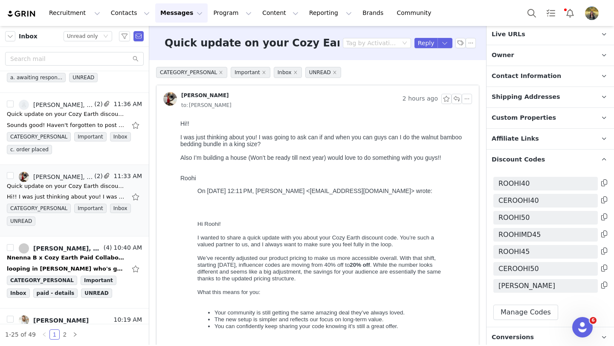
click at [602, 285] on icon at bounding box center [604, 285] width 6 height 7
click at [423, 45] on button "Reply" at bounding box center [426, 43] width 23 height 10
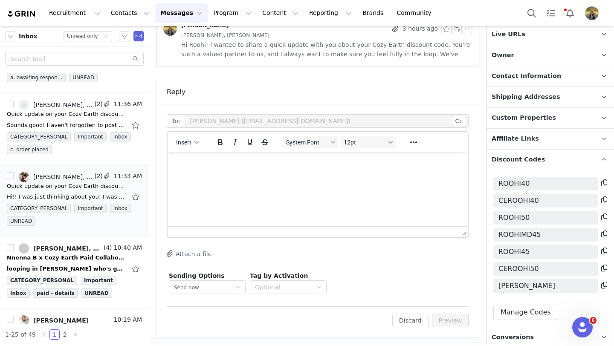
scroll to position [0, 0]
click at [341, 162] on p "Rich Text Area. Press ALT-0 for help." at bounding box center [317, 163] width 287 height 9
click at [440, 316] on button "Preview" at bounding box center [450, 321] width 37 height 14
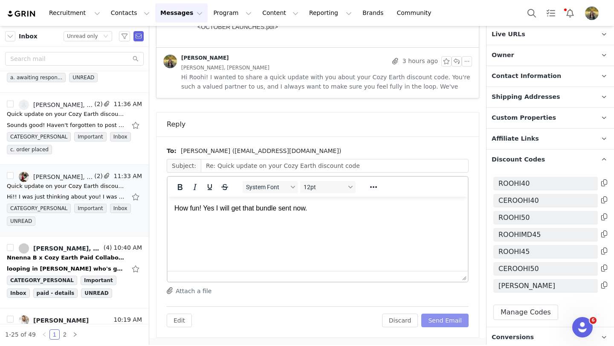
click at [444, 322] on button "Send Email" at bounding box center [444, 321] width 47 height 14
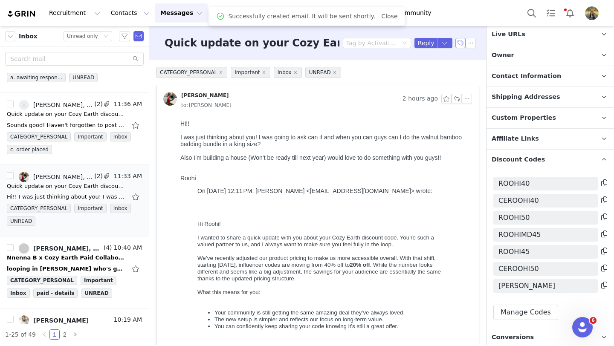
click at [461, 44] on button "button" at bounding box center [460, 43] width 10 height 10
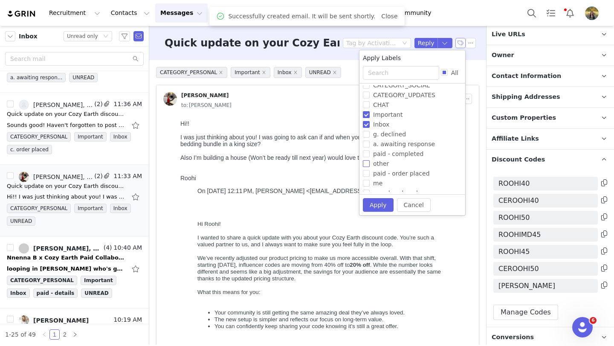
scroll to position [54, 0]
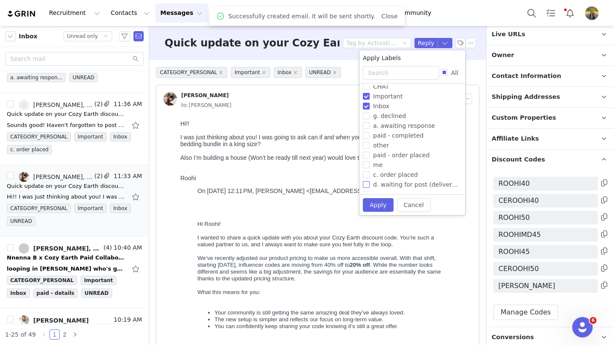
click at [387, 180] on label "d. waiting for post (delivered)" at bounding box center [411, 185] width 96 height 10
click at [370, 181] on input "d. waiting for post (delivered)" at bounding box center [366, 184] width 7 height 7
checkbox input "true"
click at [380, 177] on span "c. order placed" at bounding box center [396, 174] width 52 height 7
click at [370, 177] on input "c. order placed" at bounding box center [366, 174] width 7 height 7
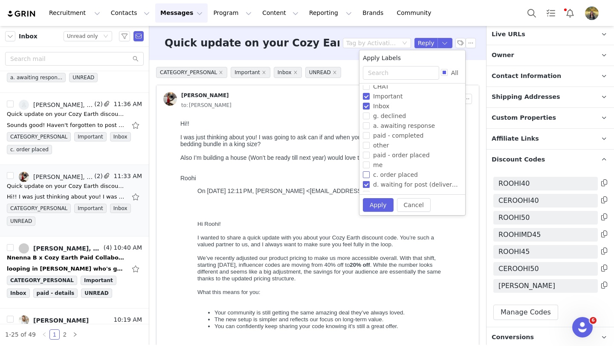
checkbox input "true"
click at [380, 181] on span "d. waiting for post (delivered)" at bounding box center [418, 184] width 96 height 7
click at [370, 181] on input "d. waiting for post (delivered)" at bounding box center [366, 184] width 7 height 7
checkbox input "false"
click at [376, 208] on button "Apply" at bounding box center [378, 205] width 31 height 14
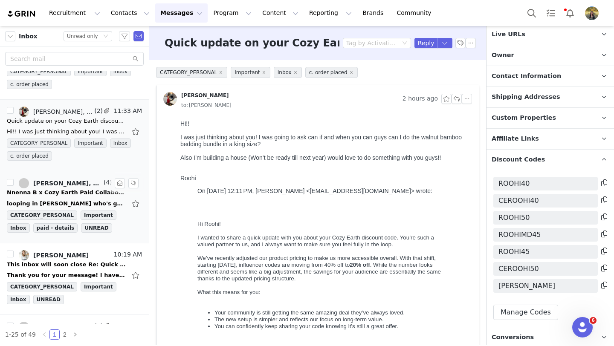
scroll to position [619, 0]
click at [74, 262] on div "This inbox will soon close Re: Quick update on your Cozy Earth discount code" at bounding box center [66, 264] width 119 height 9
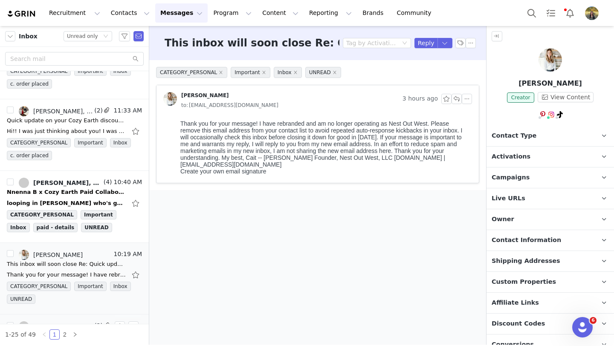
scroll to position [711, 0]
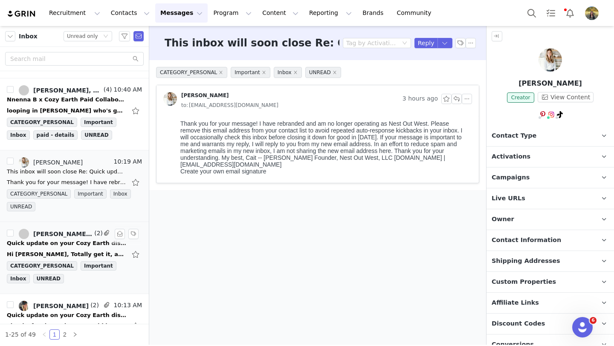
click at [74, 241] on div "Quick update on your Cozy Earth discount code" at bounding box center [66, 243] width 119 height 9
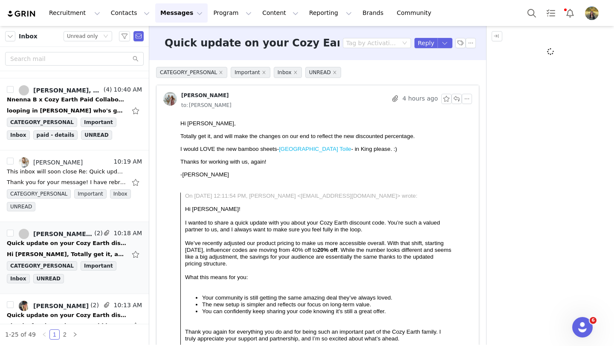
scroll to position [0, 0]
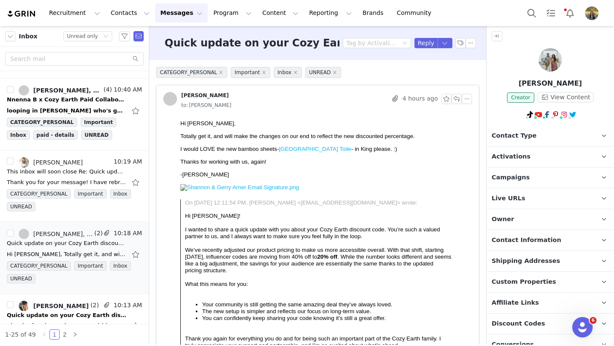
click at [500, 173] on span "Campaigns" at bounding box center [511, 177] width 38 height 9
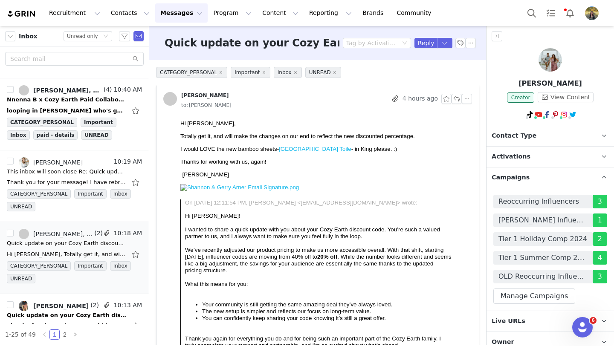
click at [503, 173] on span "Campaigns" at bounding box center [511, 177] width 38 height 9
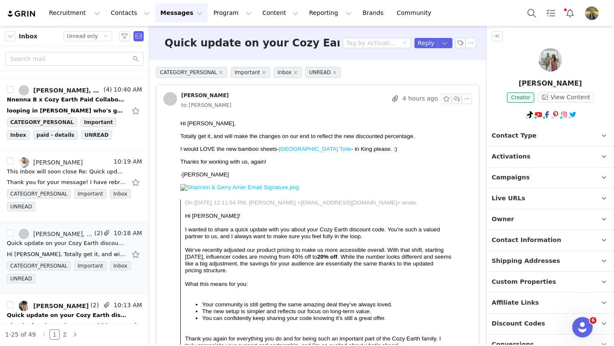
click at [532, 319] on span "Discount Codes" at bounding box center [518, 323] width 53 height 9
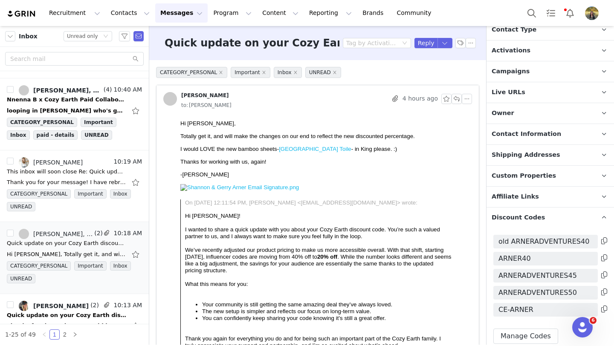
scroll to position [128, 0]
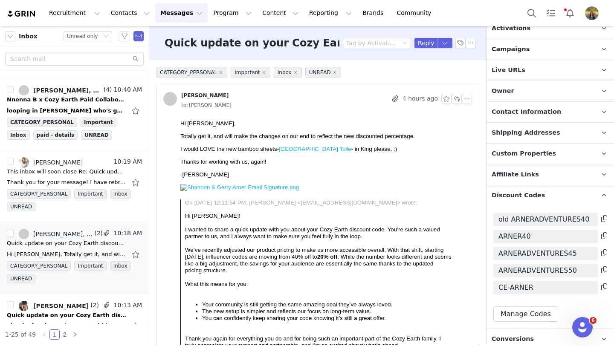
click at [604, 284] on icon at bounding box center [604, 287] width 6 height 7
drag, startPoint x: 425, startPoint y: 46, endPoint x: 114, endPoint y: 23, distance: 311.7
click at [425, 46] on button "Reply" at bounding box center [426, 43] width 23 height 10
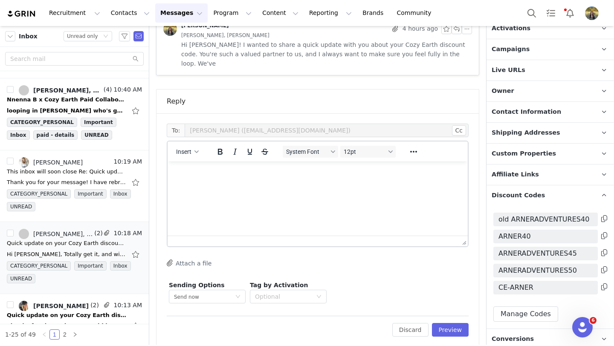
scroll to position [0, 0]
click at [196, 172] on p "Thankyou! Sending now :)" at bounding box center [317, 172] width 287 height 9
click at [453, 323] on button "Preview" at bounding box center [450, 330] width 37 height 14
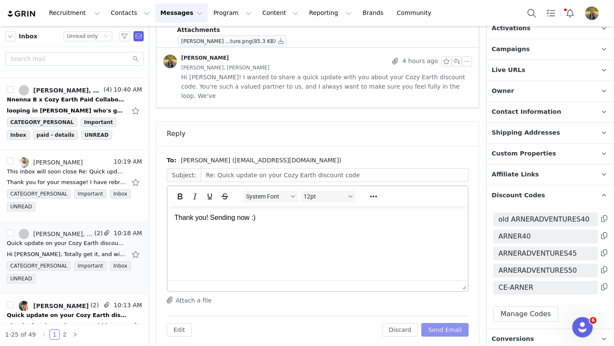
click at [453, 323] on button "Send Email" at bounding box center [444, 330] width 47 height 14
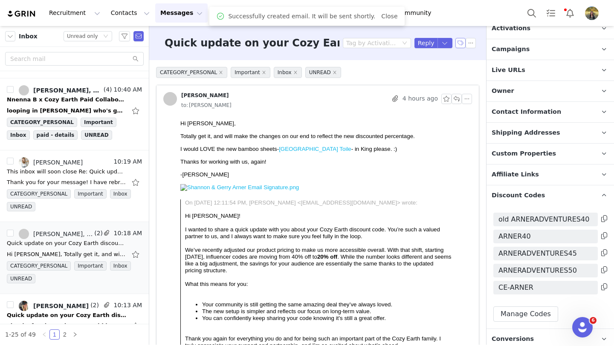
click at [460, 42] on button "button" at bounding box center [460, 43] width 10 height 10
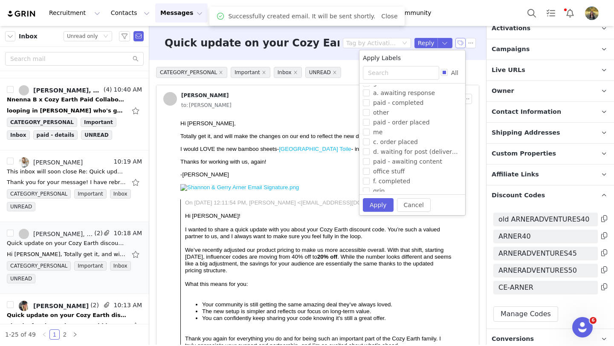
scroll to position [100, 0]
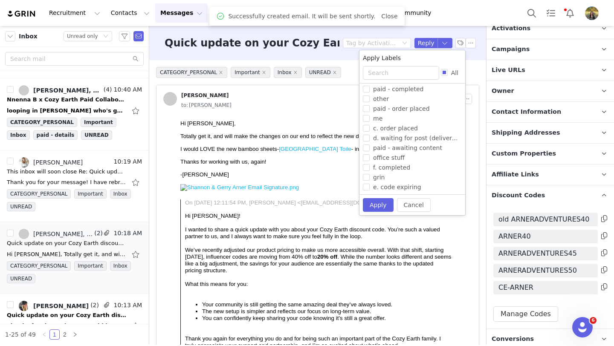
click at [386, 130] on span "c. order placed" at bounding box center [396, 128] width 52 height 7
click at [370, 130] on input "c. order placed" at bounding box center [366, 128] width 7 height 7
checkbox input "true"
click at [370, 204] on button "Apply" at bounding box center [378, 205] width 31 height 14
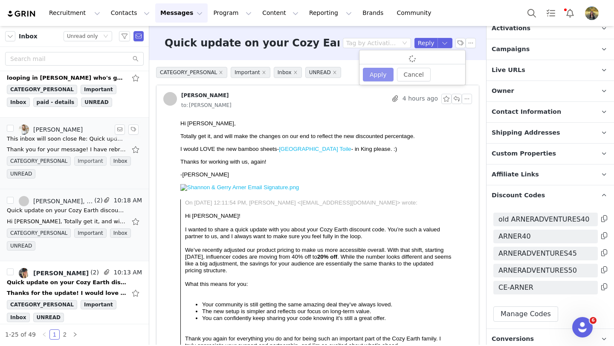
scroll to position [757, 0]
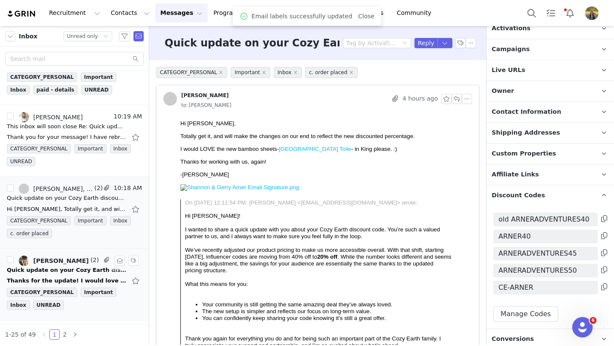
click at [84, 275] on div "Thanks for the update! I would love the city scape in navy in large! And I'll m…" at bounding box center [74, 281] width 135 height 14
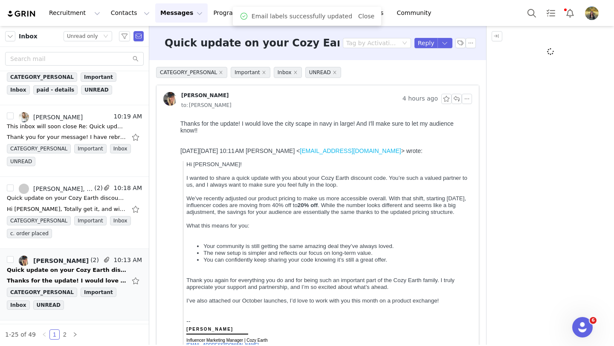
scroll to position [0, 0]
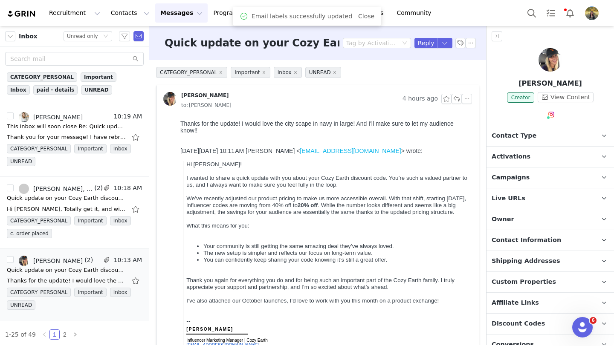
click at [512, 182] on p "Campaigns Any campaigns associated with a contact will be available to them via…" at bounding box center [540, 178] width 107 height 20
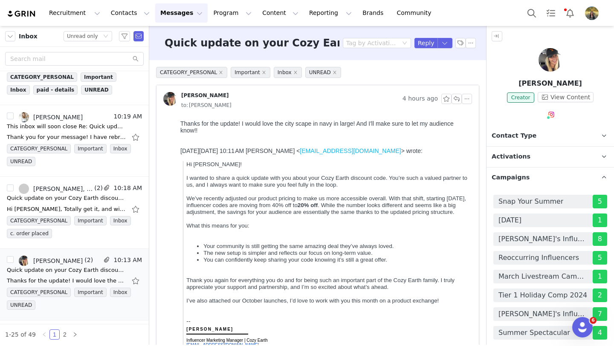
click at [512, 180] on span "Campaigns" at bounding box center [511, 177] width 38 height 9
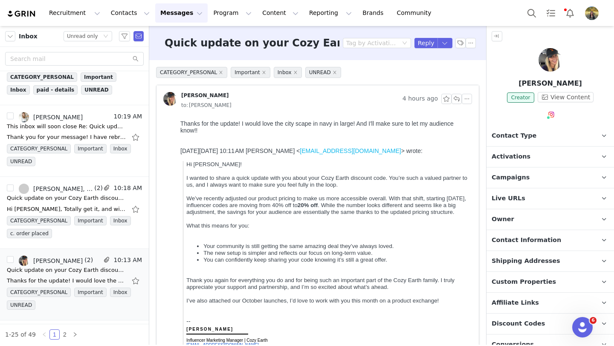
click at [527, 319] on span "Discount Codes" at bounding box center [518, 323] width 53 height 9
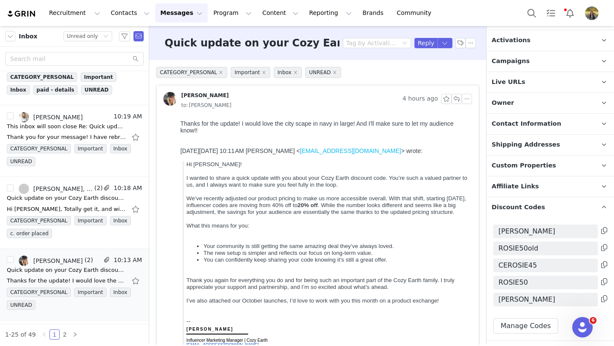
scroll to position [128, 0]
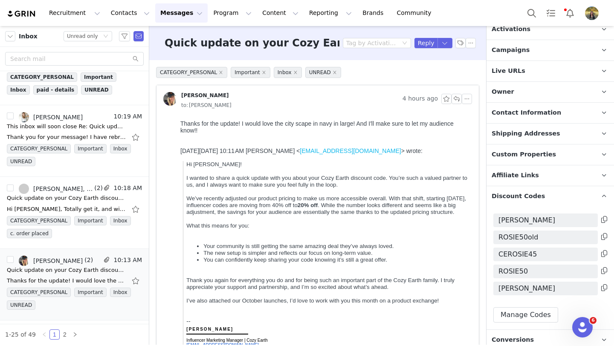
click at [602, 287] on icon at bounding box center [604, 287] width 6 height 7
drag, startPoint x: 430, startPoint y: 41, endPoint x: 88, endPoint y: 26, distance: 341.9
click at [430, 41] on button "Reply" at bounding box center [426, 43] width 23 height 10
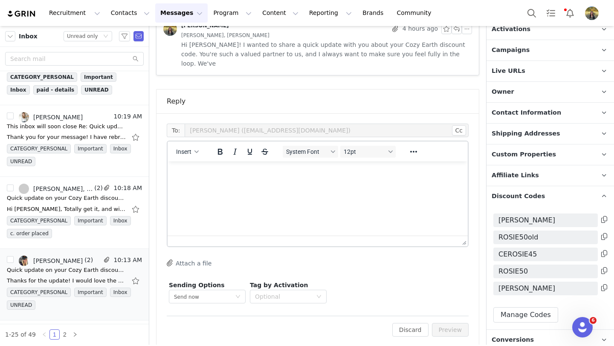
scroll to position [0, 0]
click at [441, 323] on button "Preview" at bounding box center [450, 330] width 37 height 14
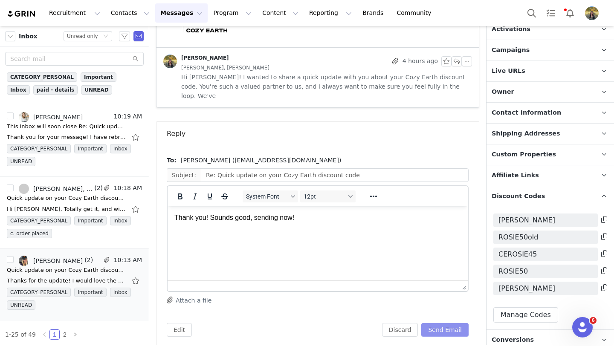
click at [441, 323] on button "Send Email" at bounding box center [444, 330] width 47 height 14
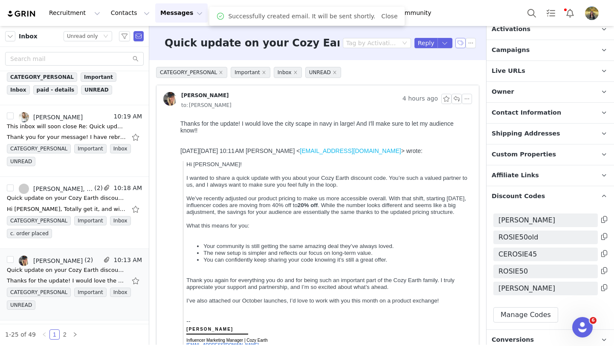
click at [463, 41] on button "button" at bounding box center [460, 43] width 10 height 10
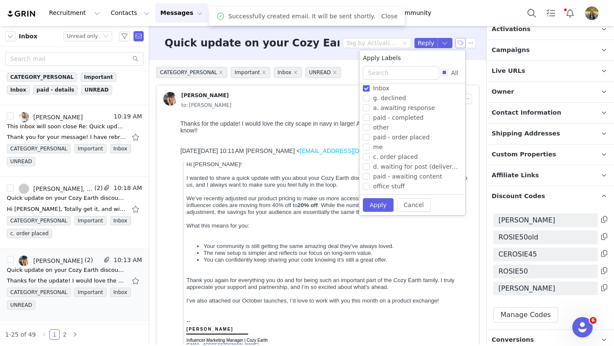
scroll to position [72, 0]
click at [389, 155] on span "c. order placed" at bounding box center [396, 156] width 52 height 7
click at [370, 155] on input "c. order placed" at bounding box center [366, 156] width 7 height 7
checkbox input "true"
click at [372, 203] on button "Apply" at bounding box center [378, 205] width 31 height 14
